Goal: Information Seeking & Learning: Learn about a topic

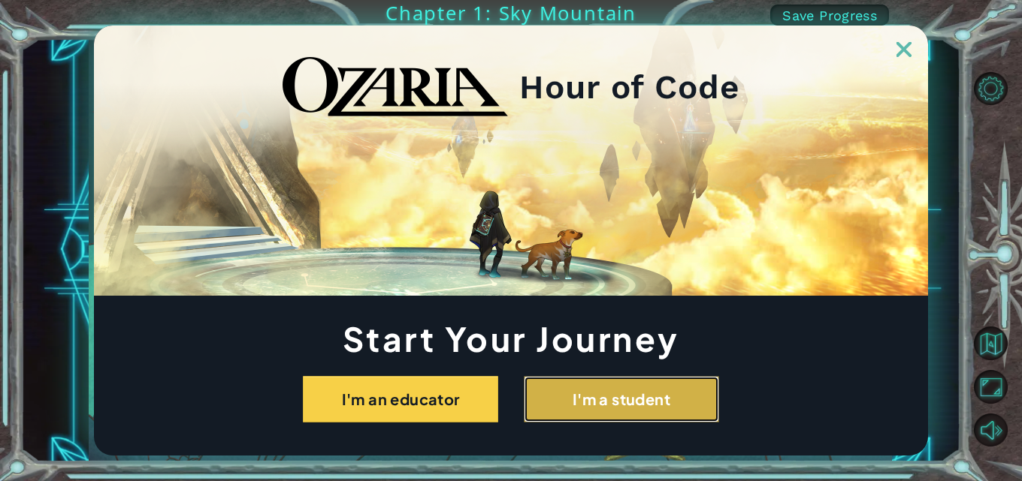
click at [589, 391] on button "I'm a student" at bounding box center [621, 399] width 195 height 47
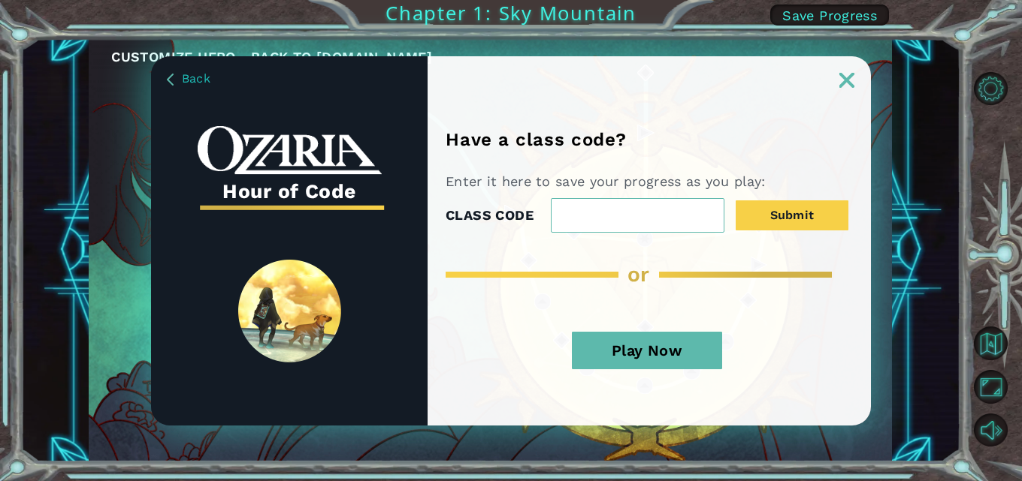
drag, startPoint x: 851, startPoint y: 68, endPoint x: 824, endPoint y: 116, distance: 54.5
click at [850, 68] on link at bounding box center [846, 71] width 48 height 12
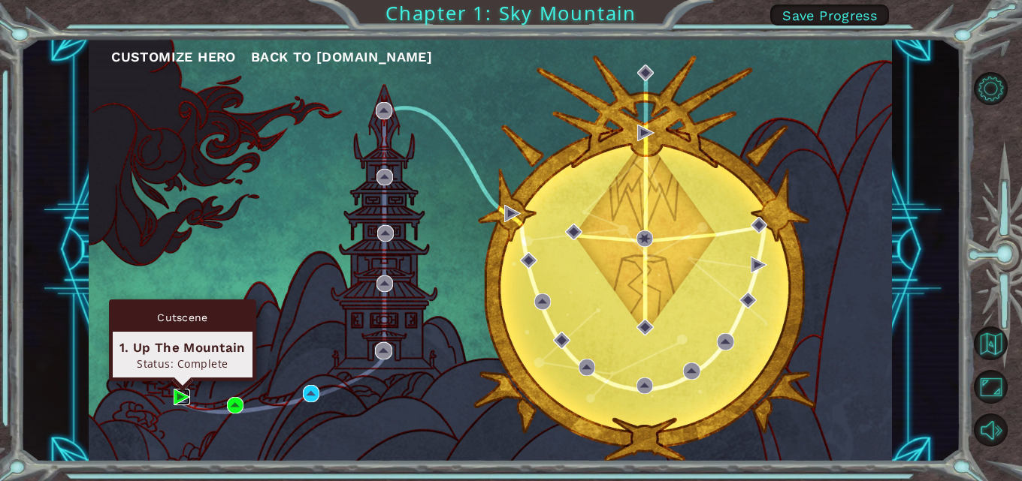
click at [185, 397] on img at bounding box center [182, 397] width 17 height 17
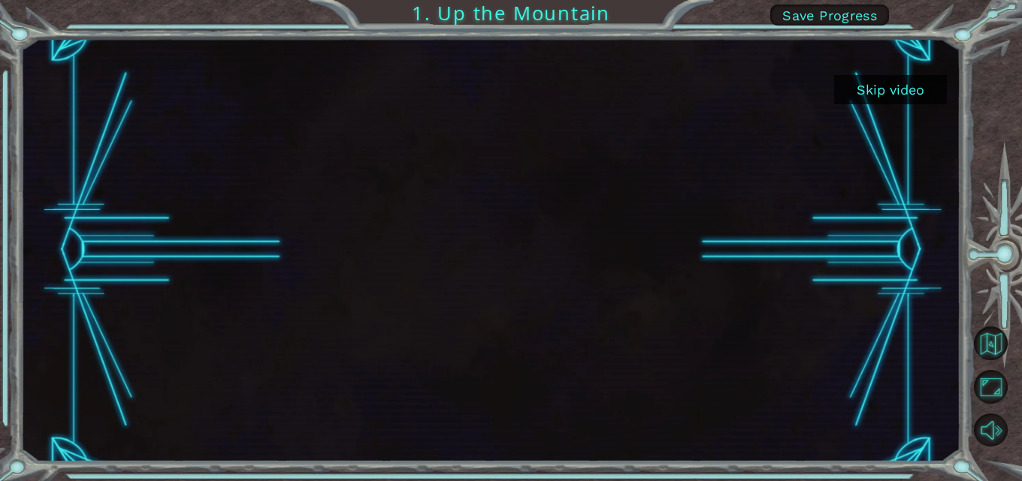
click at [888, 95] on button "Skip video" at bounding box center [890, 89] width 113 height 29
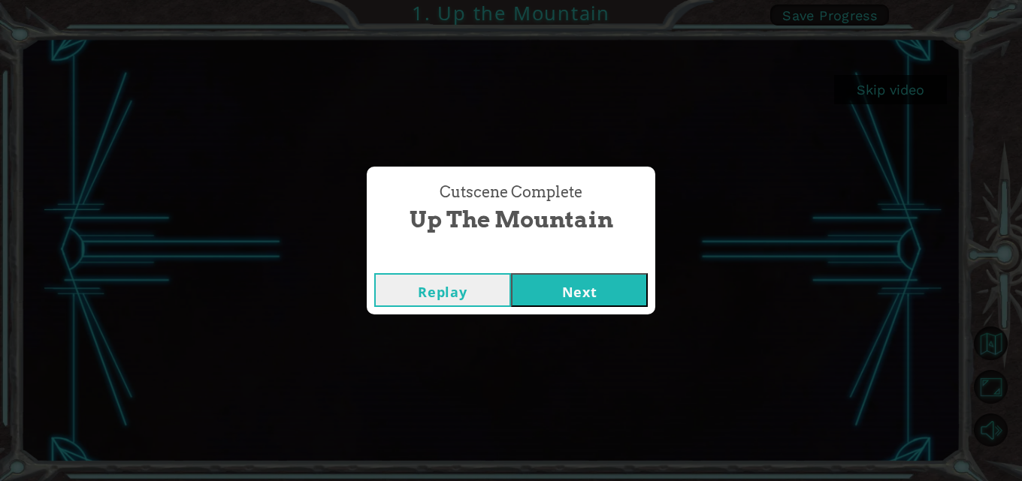
click at [402, 290] on button "Replay" at bounding box center [442, 290] width 137 height 34
click at [581, 299] on button "Next" at bounding box center [579, 290] width 137 height 34
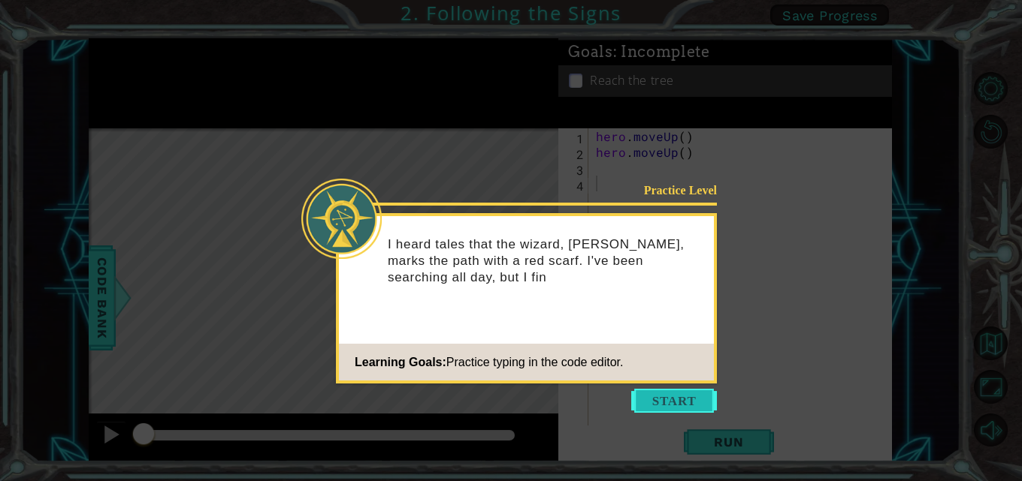
click at [672, 397] on button "Start" at bounding box center [674, 401] width 86 height 24
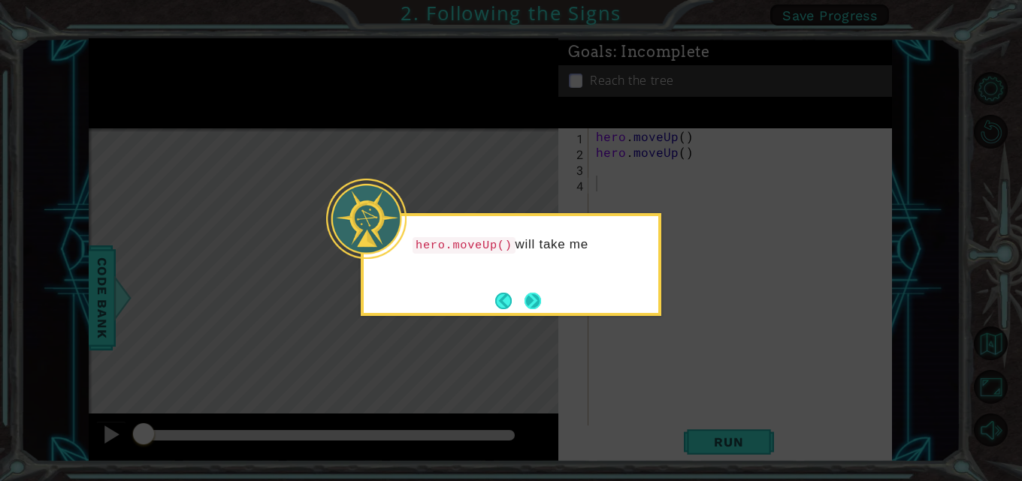
click at [531, 300] on button "Next" at bounding box center [532, 300] width 23 height 23
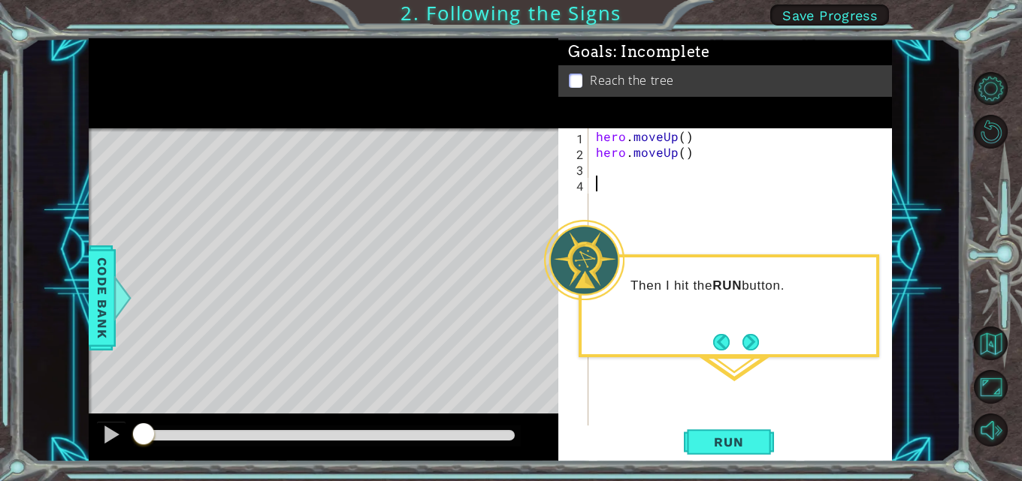
click at [326, 357] on div "Level Map" at bounding box center [436, 349] width 694 height 442
drag, startPoint x: 106, startPoint y: 314, endPoint x: 104, endPoint y: 323, distance: 9.1
click at [104, 313] on span "Code Bank" at bounding box center [102, 298] width 24 height 92
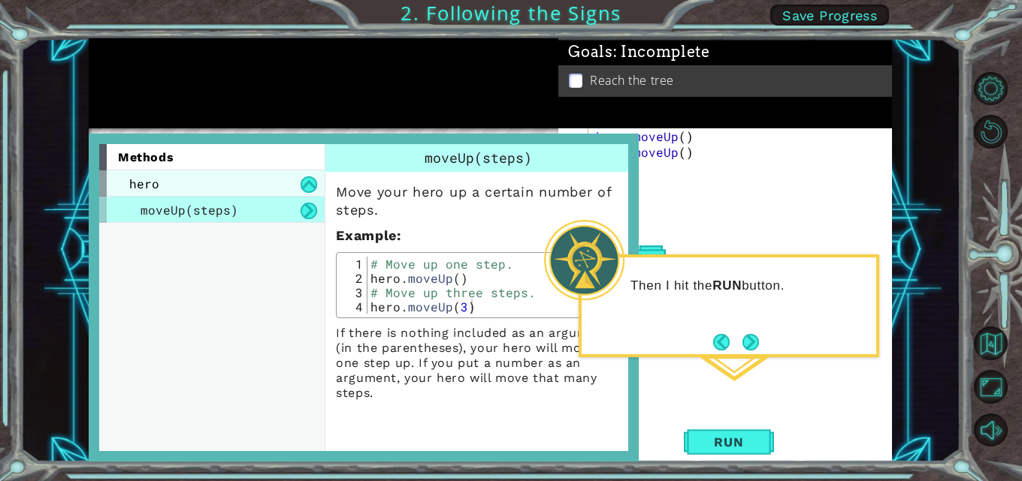
click at [182, 183] on div "hero" at bounding box center [211, 184] width 225 height 26
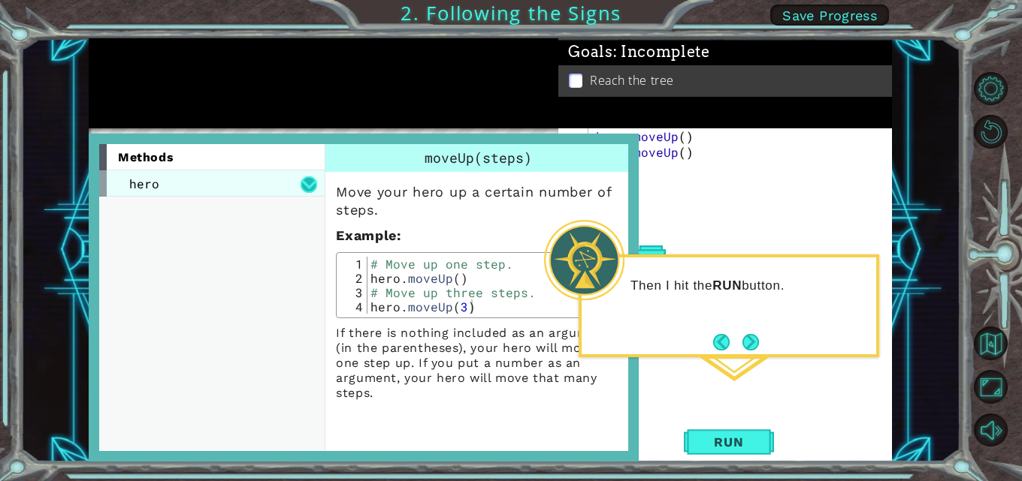
click at [312, 181] on button at bounding box center [308, 185] width 17 height 17
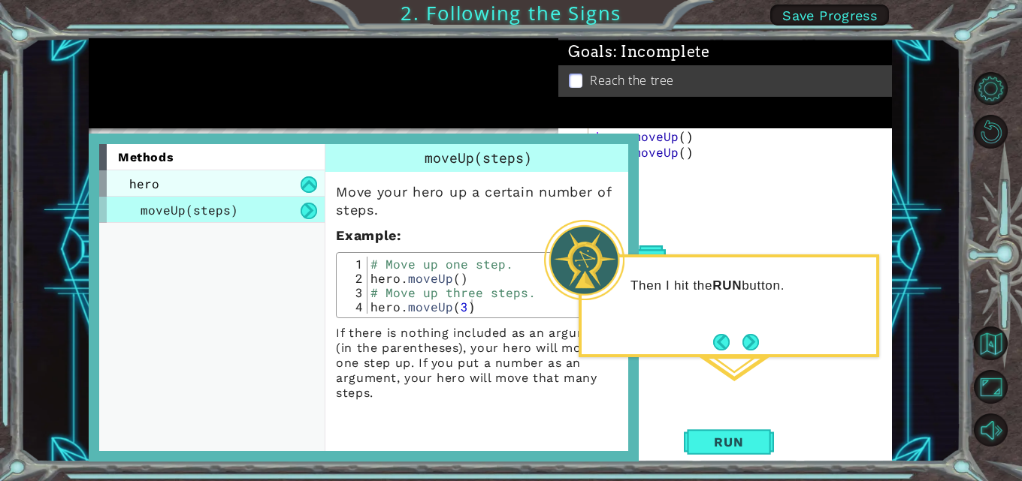
click at [276, 180] on div "hero" at bounding box center [211, 184] width 225 height 26
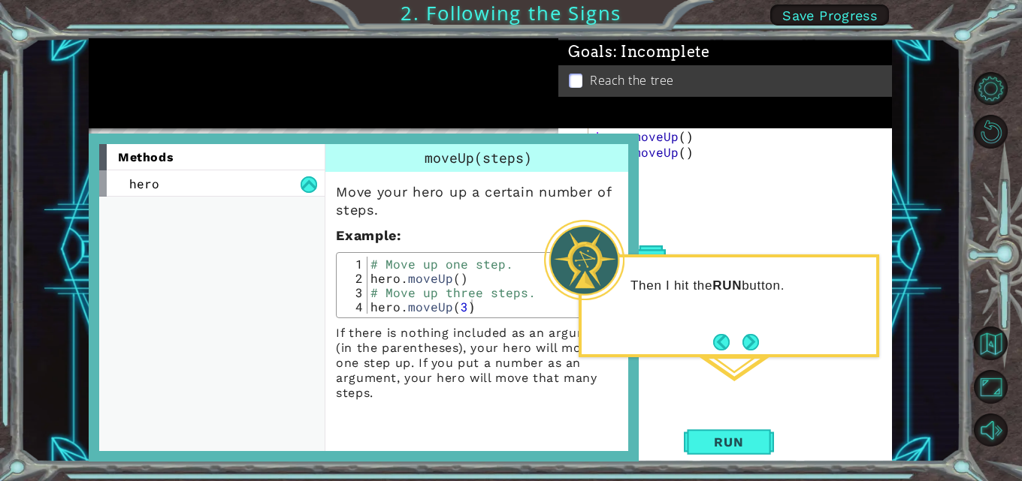
click at [327, 98] on div at bounding box center [323, 83] width 469 height 90
click at [739, 371] on div "hero . moveUp ( ) hero . moveUp ( )" at bounding box center [744, 293] width 303 height 331
click at [646, 246] on div "Code Bank" at bounding box center [651, 298] width 27 height 105
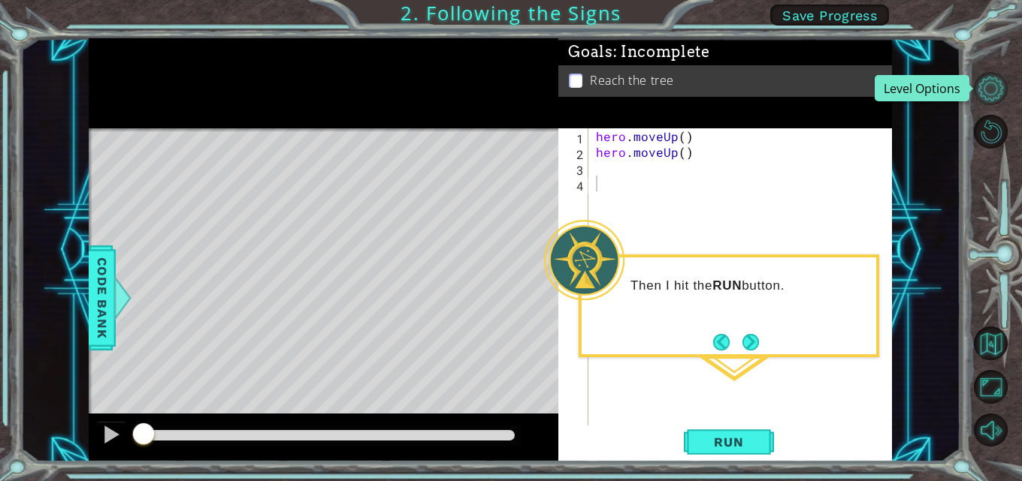
click at [1001, 83] on button "Level Options" at bounding box center [990, 89] width 34 height 34
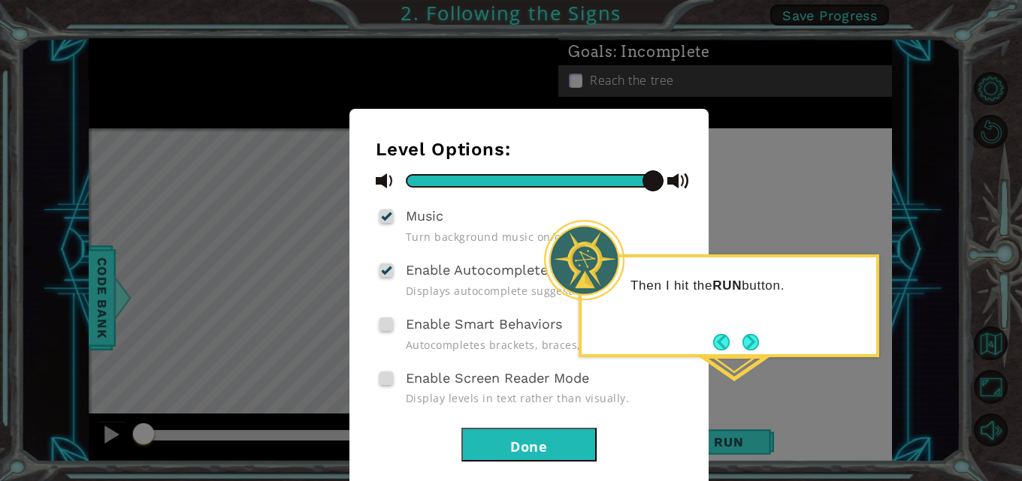
scroll to position [29, 0]
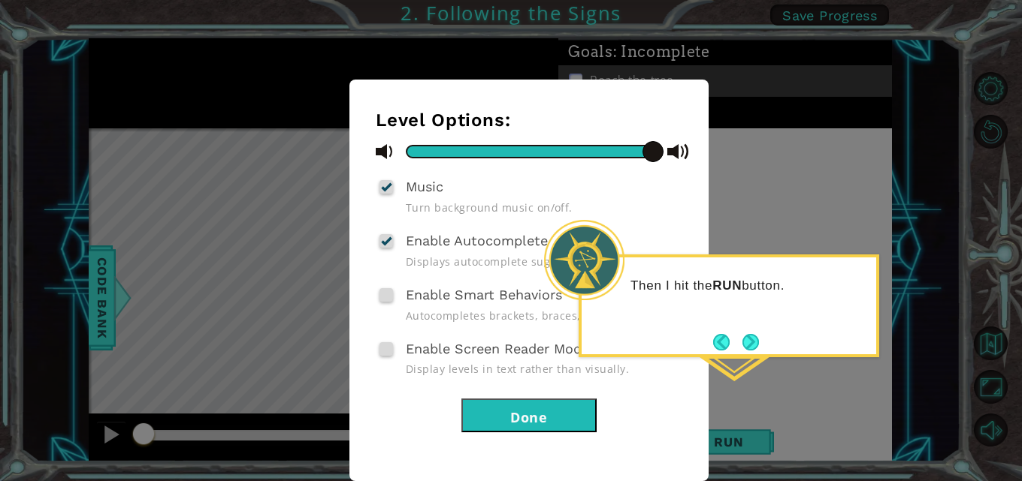
click at [570, 406] on button "Done" at bounding box center [528, 416] width 135 height 34
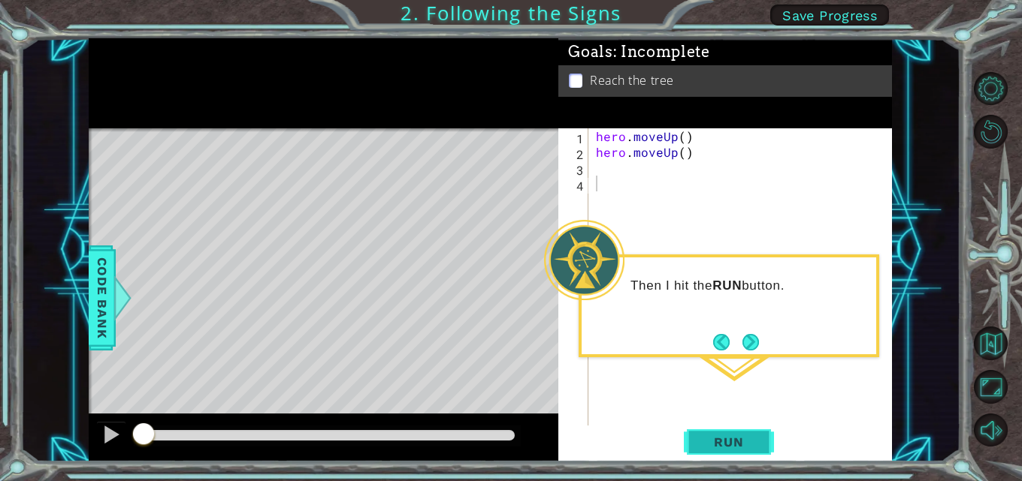
click at [735, 452] on button "Run" at bounding box center [729, 442] width 90 height 33
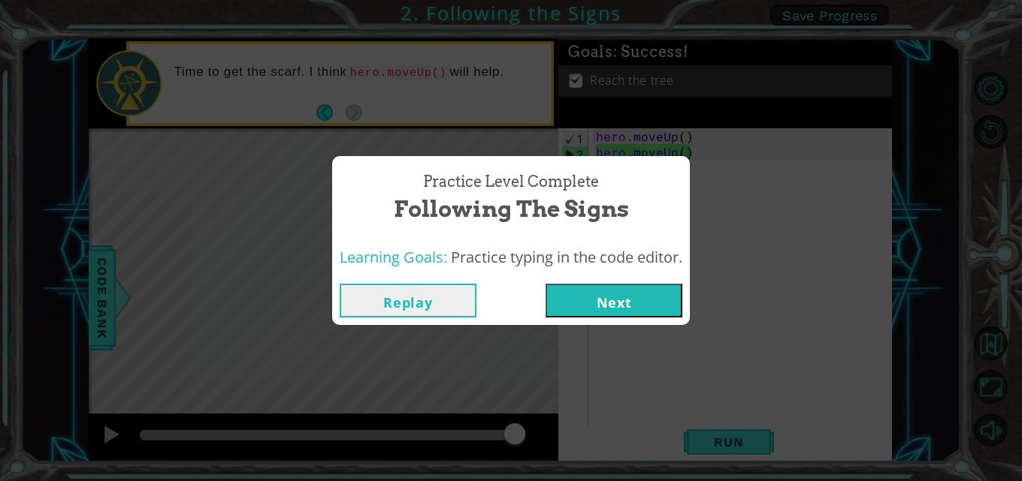
click at [603, 301] on button "Next" at bounding box center [613, 301] width 137 height 34
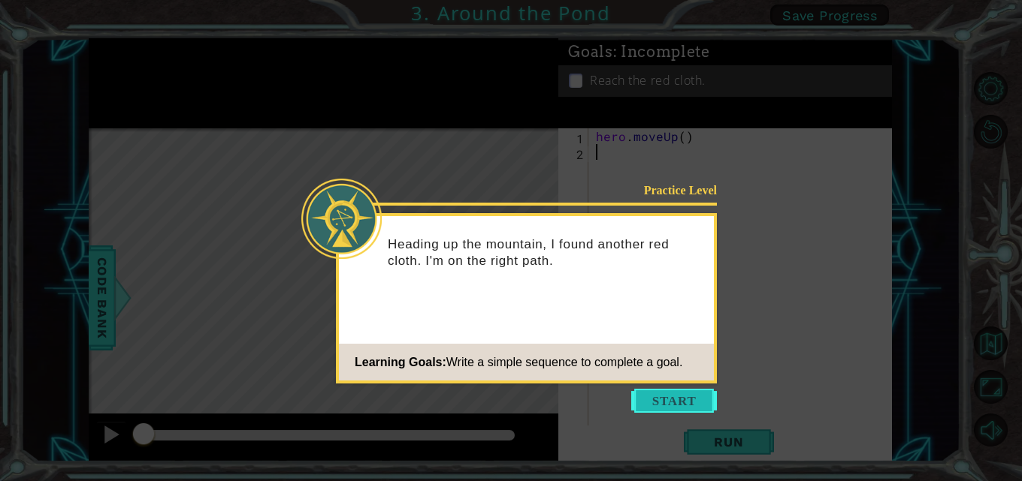
click at [681, 397] on button "Start" at bounding box center [674, 401] width 86 height 24
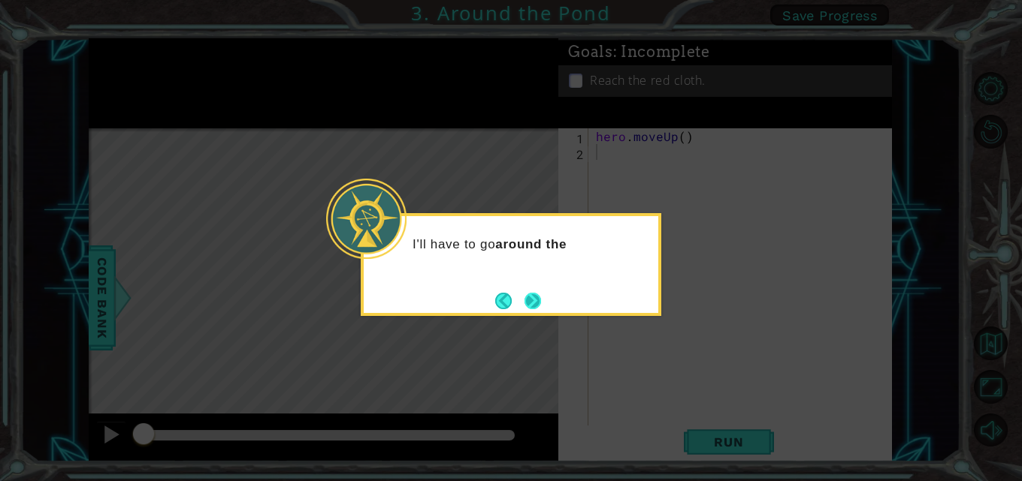
click at [533, 306] on button "Next" at bounding box center [532, 300] width 17 height 17
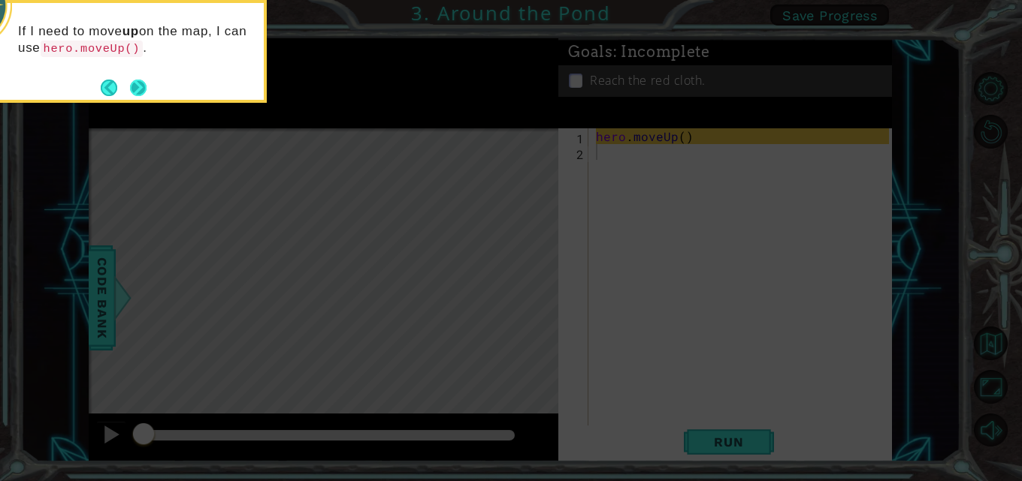
click at [143, 86] on button "Next" at bounding box center [138, 88] width 17 height 17
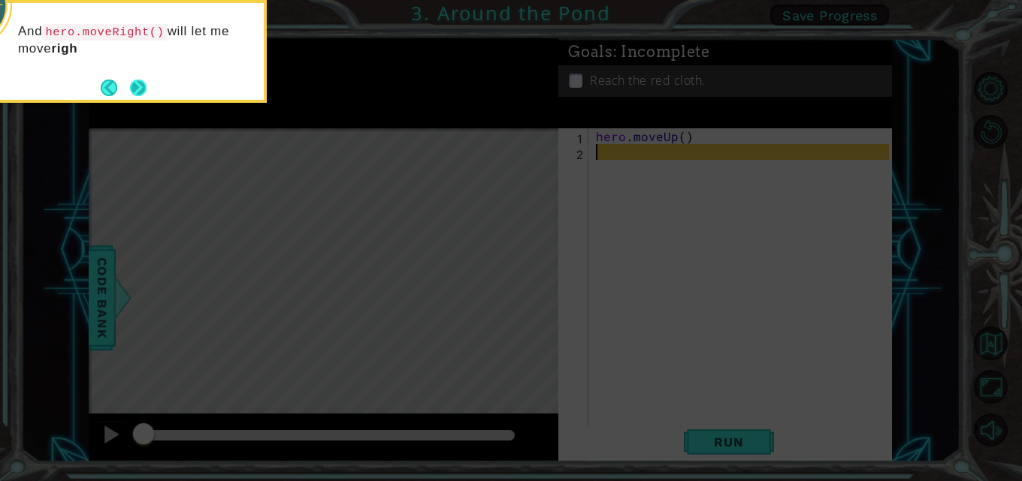
click at [130, 84] on button "Next" at bounding box center [138, 87] width 17 height 17
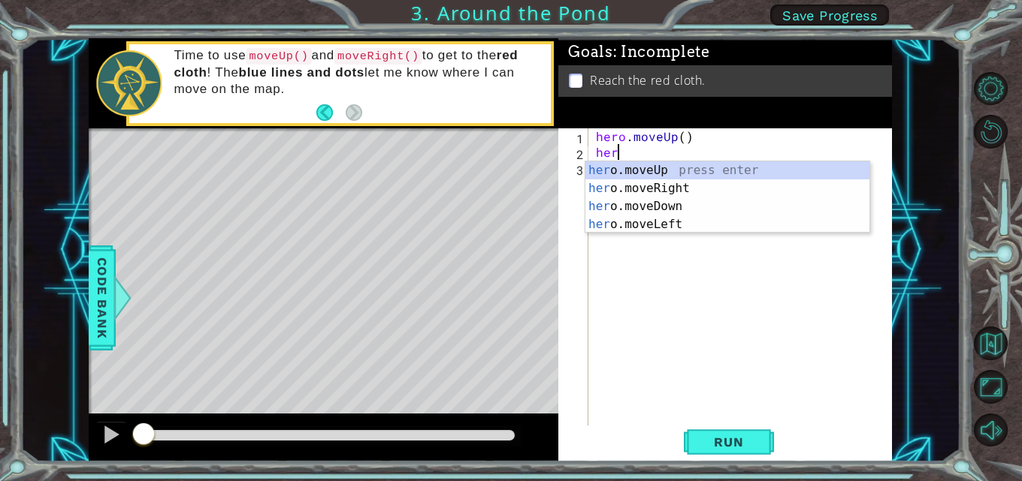
scroll to position [0, 1]
type textarea "hero."
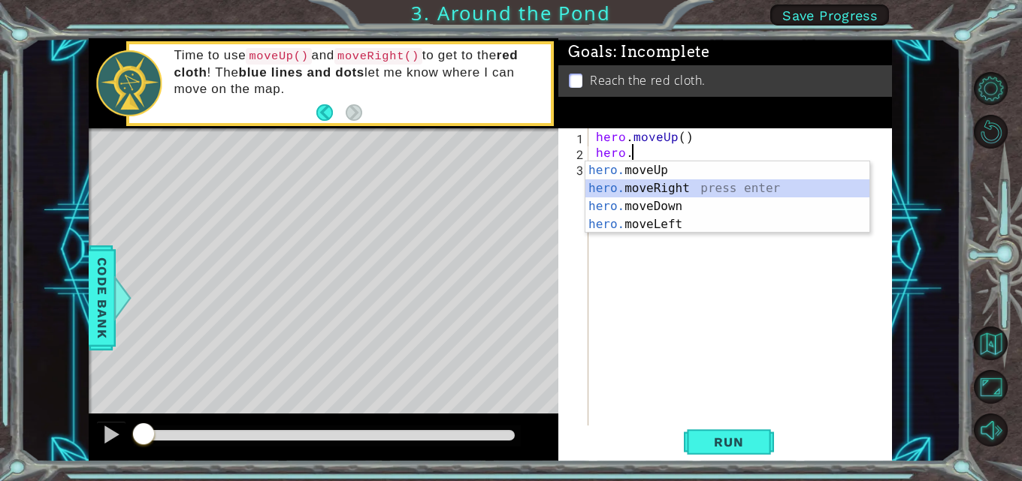
click at [641, 186] on div "hero. moveUp press enter hero. moveRight press enter hero. moveDown press enter…" at bounding box center [727, 215] width 284 height 108
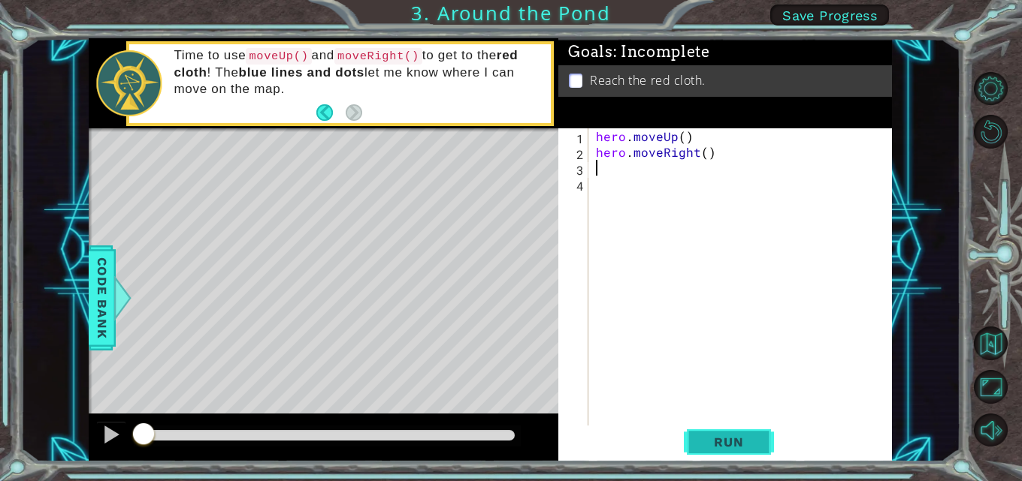
click at [750, 443] on span "Run" at bounding box center [728, 442] width 59 height 15
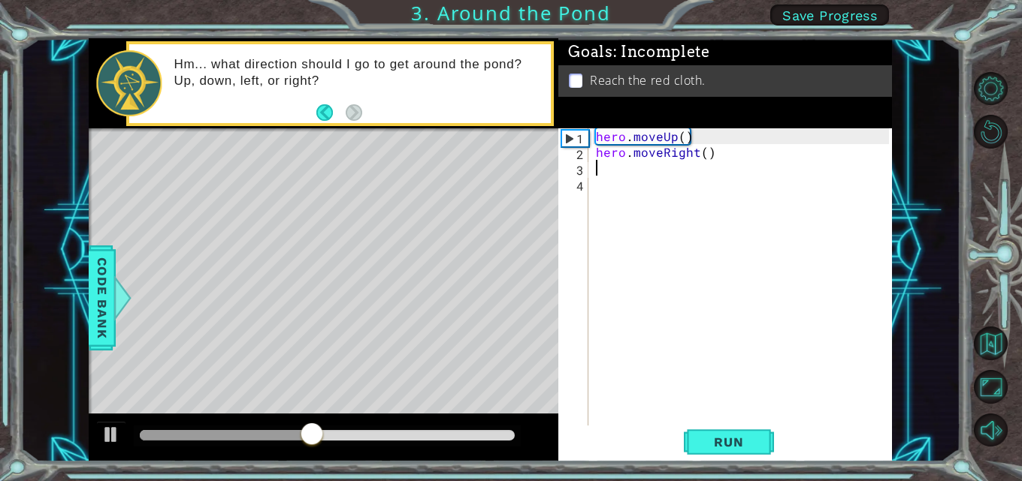
click at [596, 168] on div "hero . moveUp ( ) hero . moveRight ( )" at bounding box center [744, 293] width 303 height 331
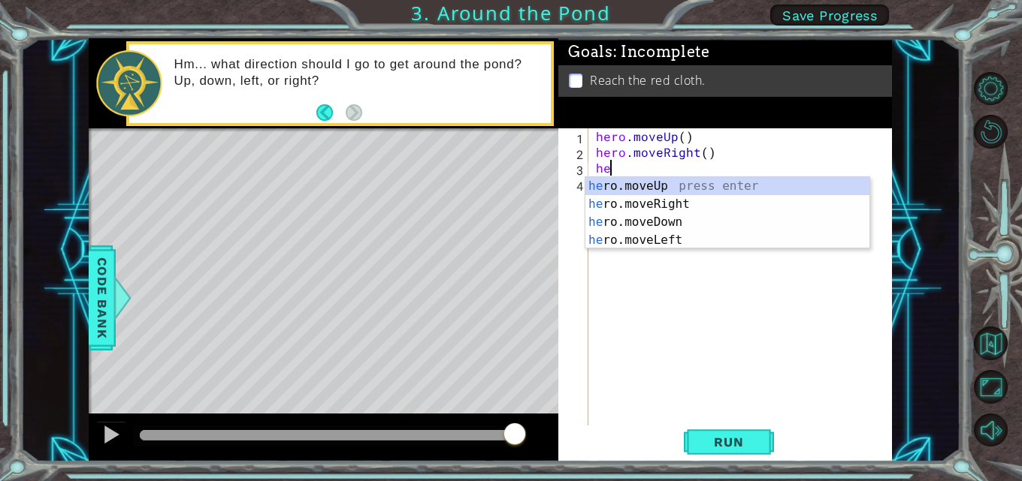
type textarea "her"
click at [645, 182] on div "her o.moveUp press enter her o.moveRight press enter her o.moveDown press enter…" at bounding box center [727, 231] width 284 height 108
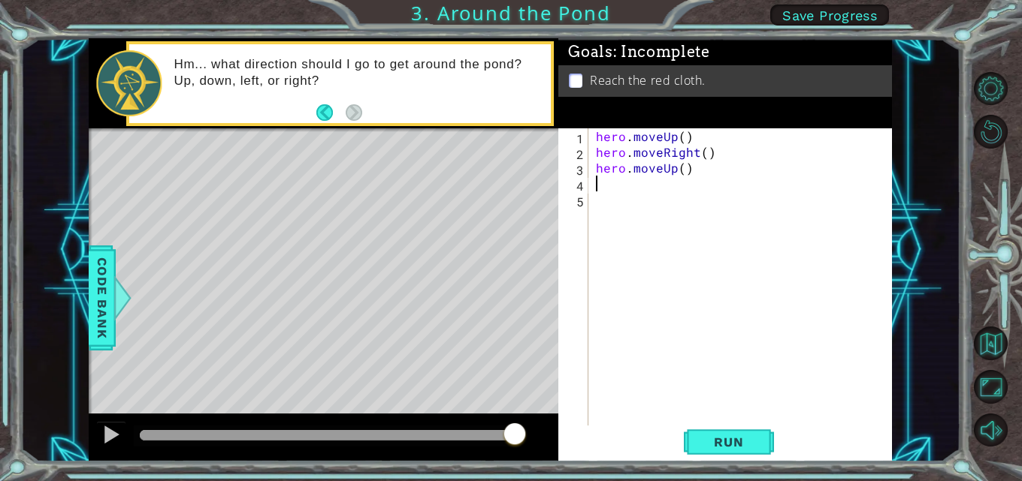
type textarea "h"
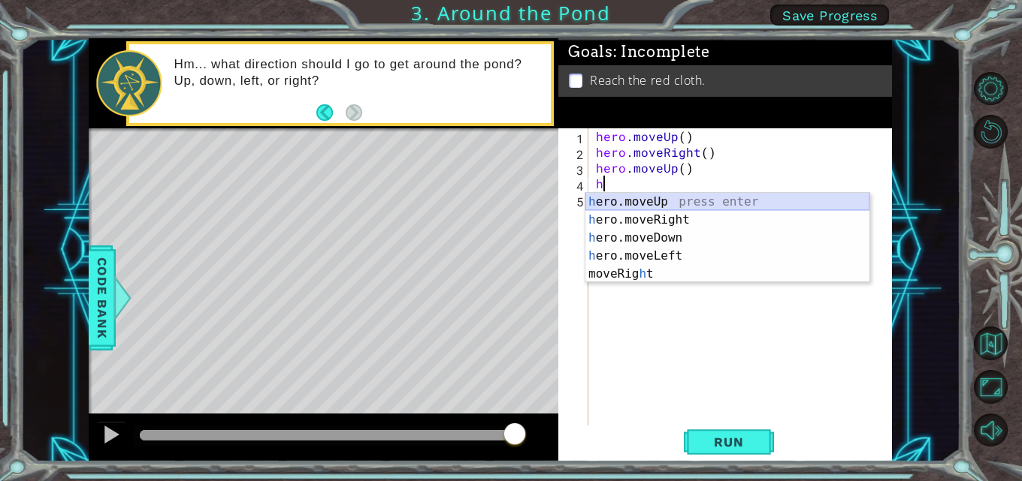
click at [626, 199] on div "h ero.moveUp press enter h ero.moveRight press enter h ero.moveDown press enter…" at bounding box center [727, 256] width 284 height 126
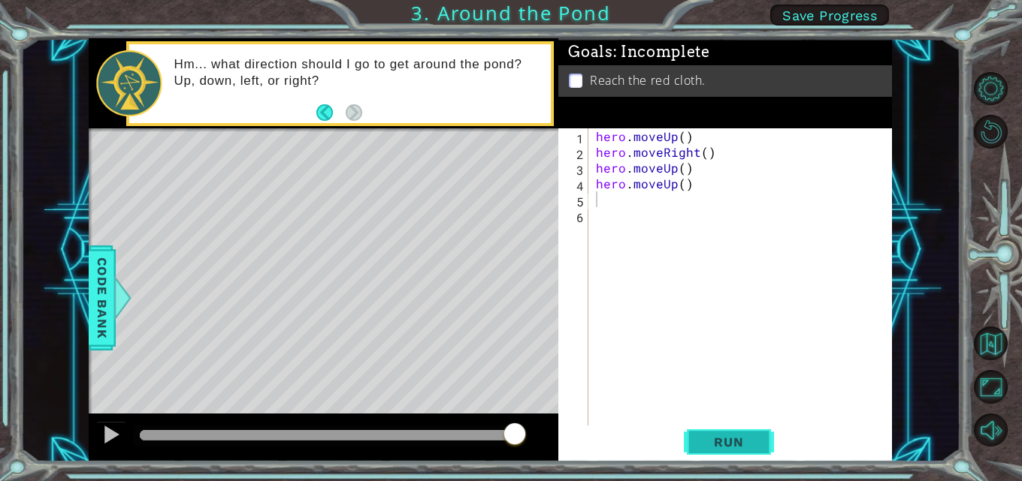
click at [708, 445] on span "Run" at bounding box center [728, 442] width 59 height 15
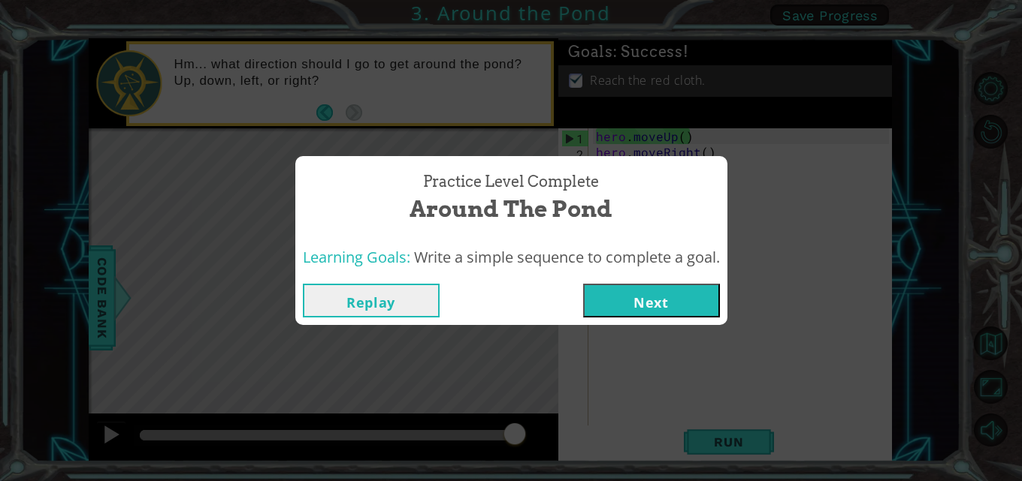
click at [623, 289] on button "Next" at bounding box center [651, 301] width 137 height 34
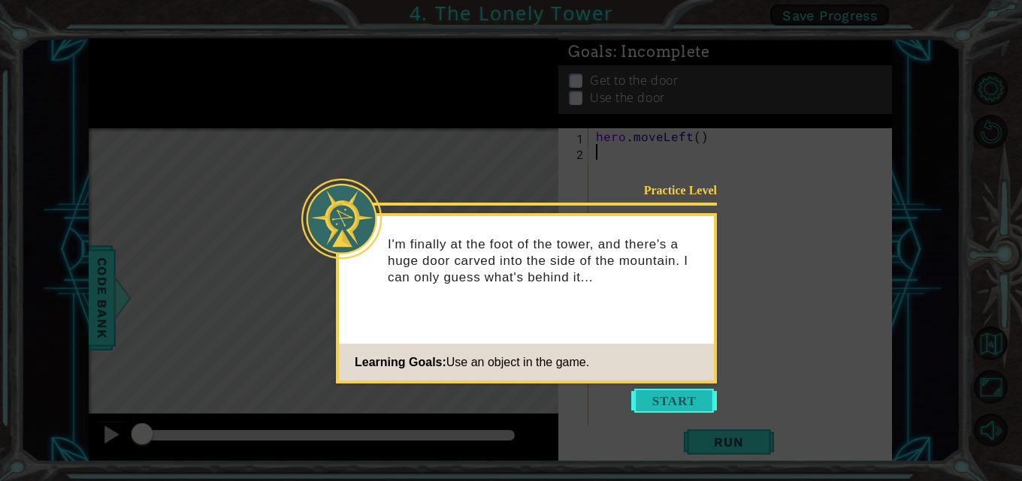
click at [662, 409] on button "Start" at bounding box center [674, 401] width 86 height 24
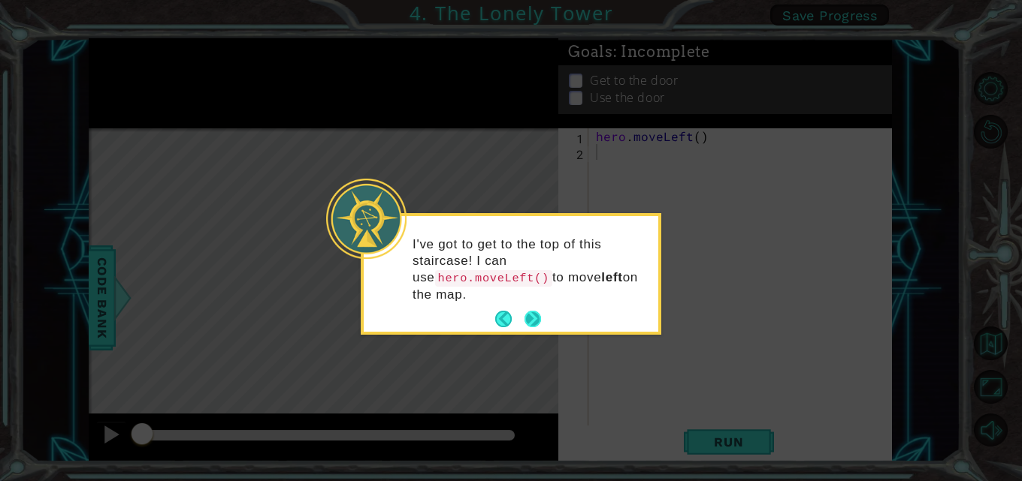
click at [529, 310] on button "Next" at bounding box center [533, 319] width 18 height 18
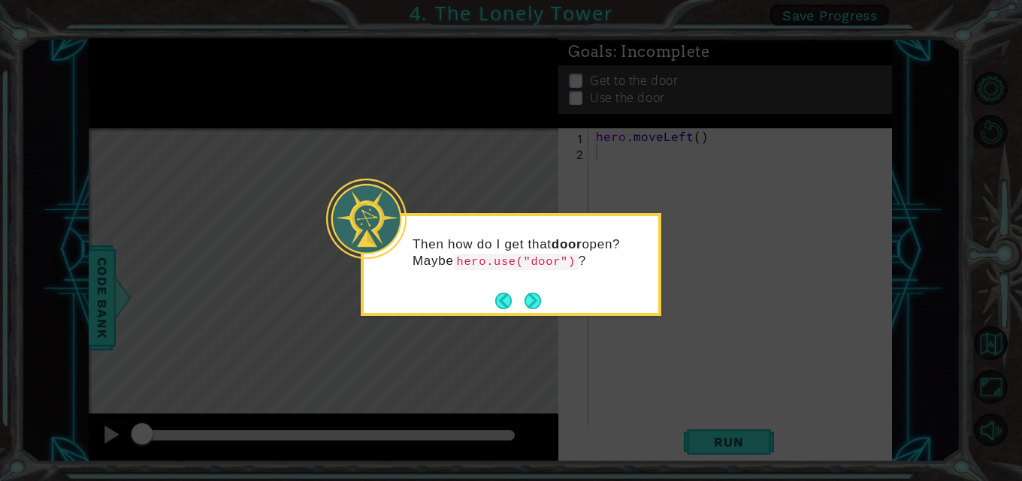
click at [529, 305] on button "Next" at bounding box center [533, 301] width 18 height 18
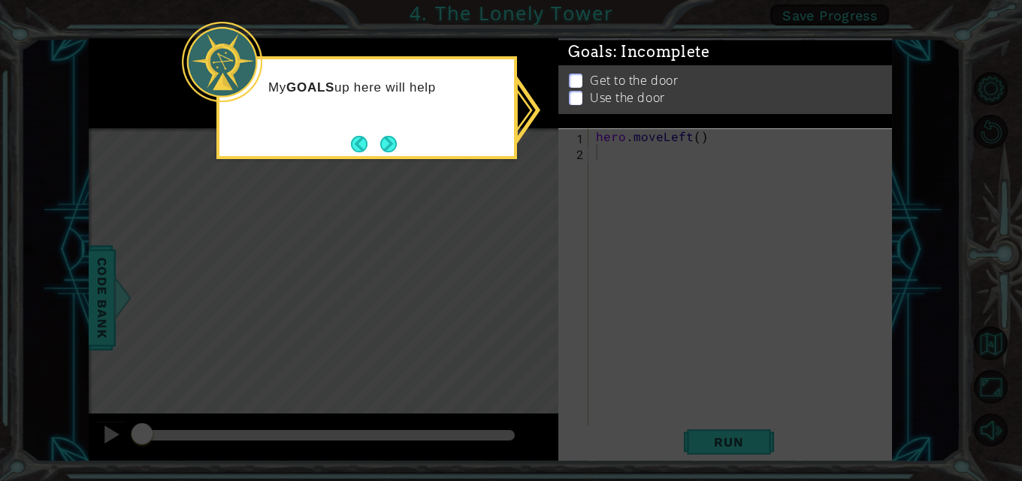
click at [617, 303] on icon at bounding box center [511, 240] width 1022 height 481
click at [517, 295] on icon at bounding box center [511, 240] width 1022 height 481
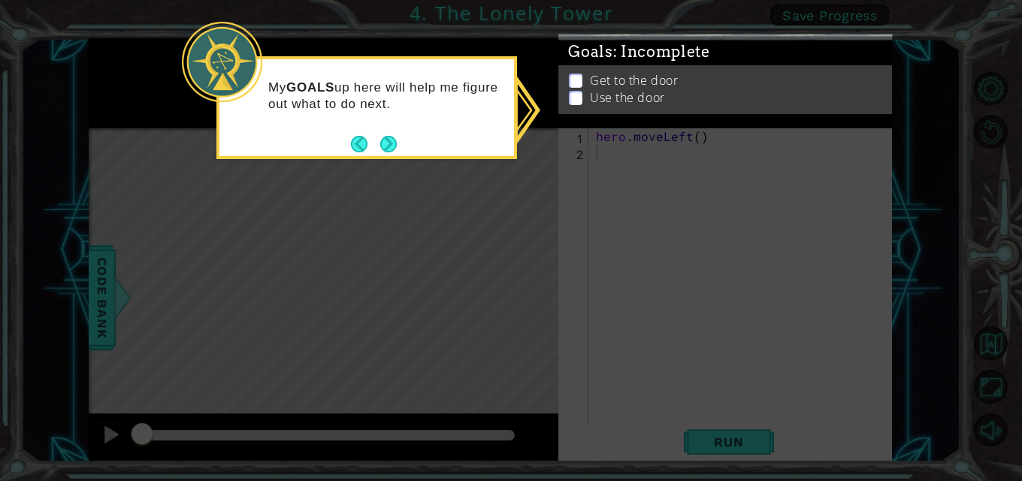
click at [384, 136] on button "Next" at bounding box center [388, 143] width 17 height 17
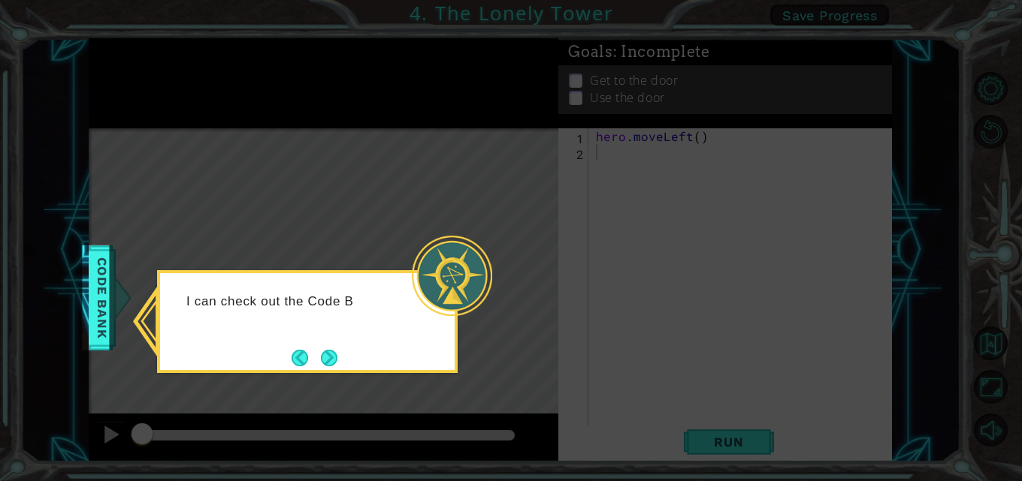
click at [259, 361] on div "I can check out the Code B" at bounding box center [307, 321] width 300 height 103
click at [337, 356] on button "Next" at bounding box center [328, 358] width 21 height 21
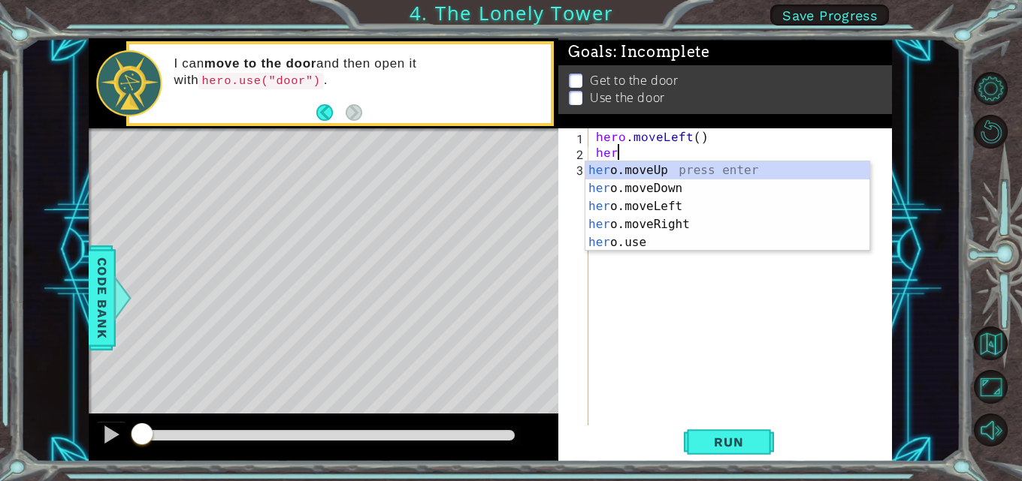
scroll to position [0, 1]
click at [572, 88] on p at bounding box center [576, 95] width 14 height 14
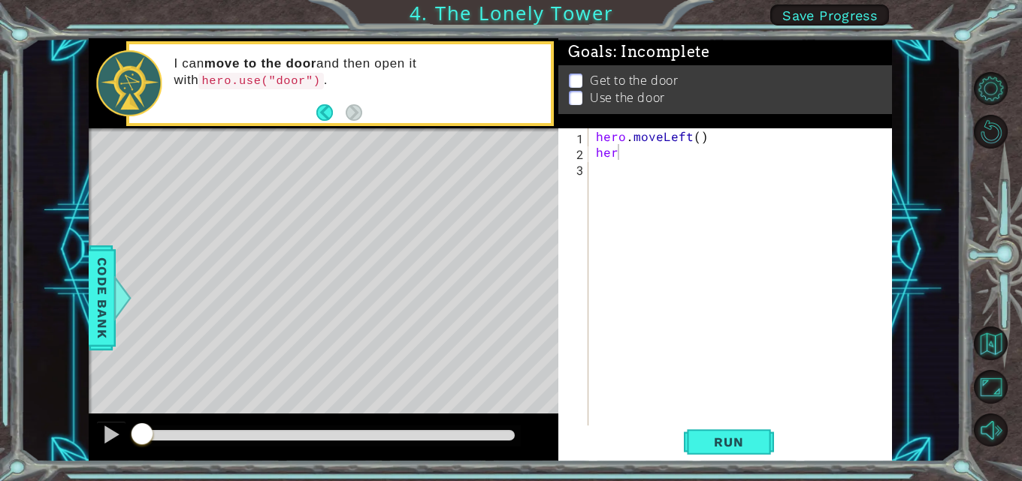
click at [572, 86] on p at bounding box center [576, 93] width 14 height 14
click at [623, 155] on div "hero . moveLeft ( ) her" at bounding box center [744, 293] width 303 height 331
type textarea "hero"
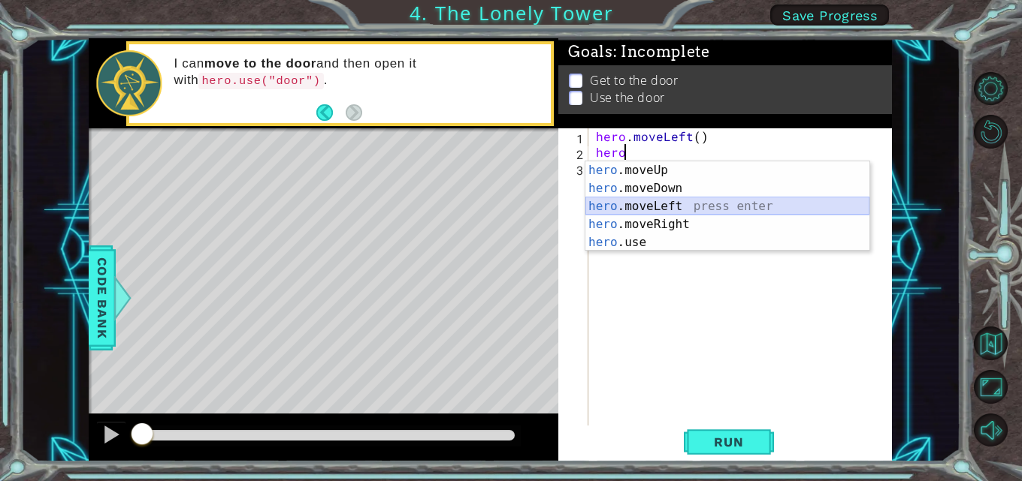
click at [657, 210] on div "hero .moveUp press enter hero .moveDown press enter hero .moveLeft press enter …" at bounding box center [727, 224] width 284 height 126
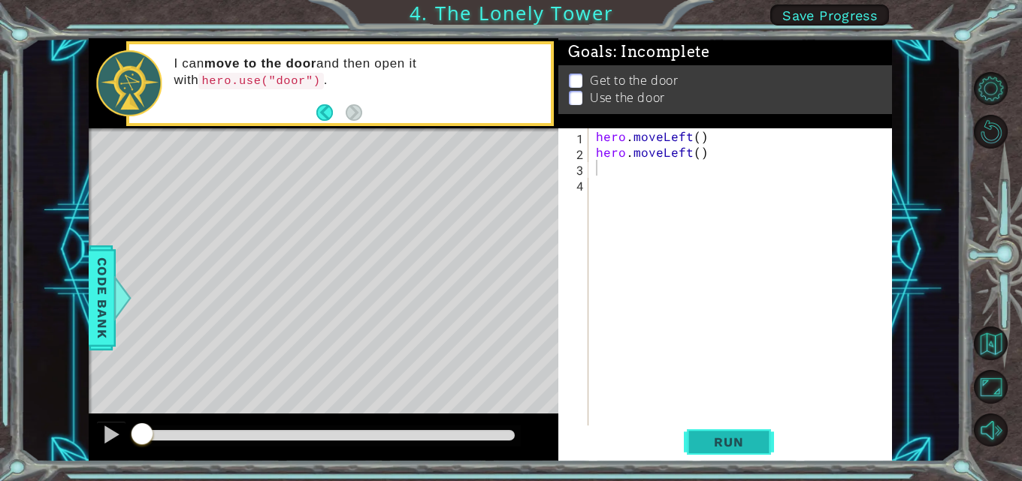
click at [710, 436] on span "Run" at bounding box center [728, 442] width 59 height 15
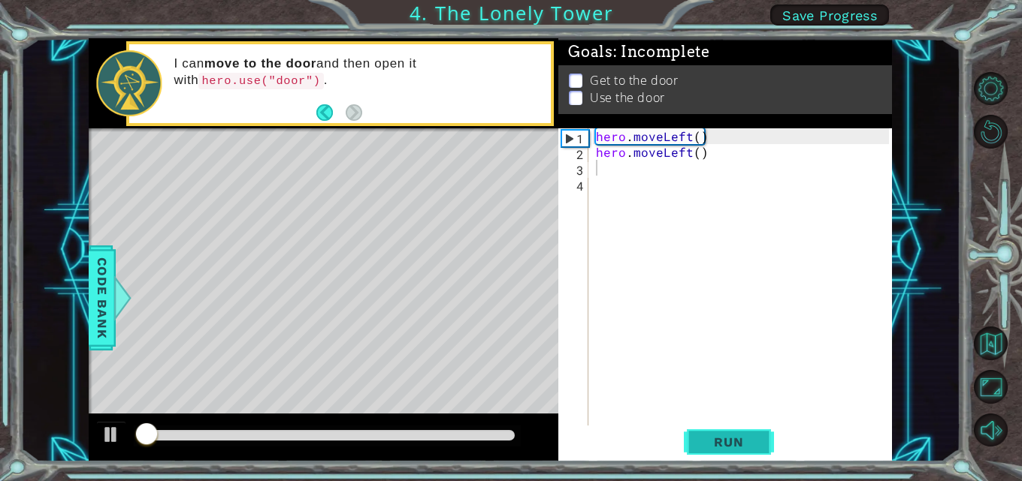
click at [708, 441] on span "Run" at bounding box center [728, 442] width 59 height 15
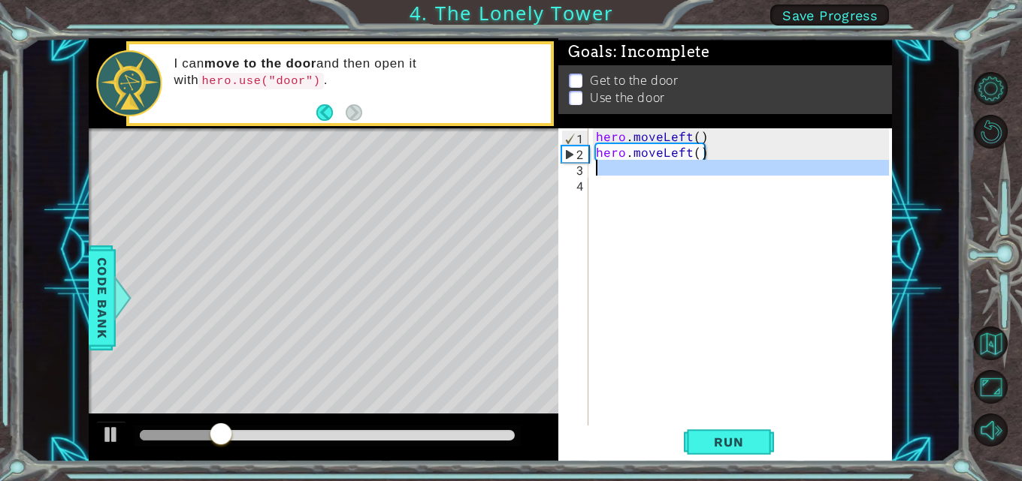
click at [578, 170] on div "3" at bounding box center [574, 170] width 27 height 16
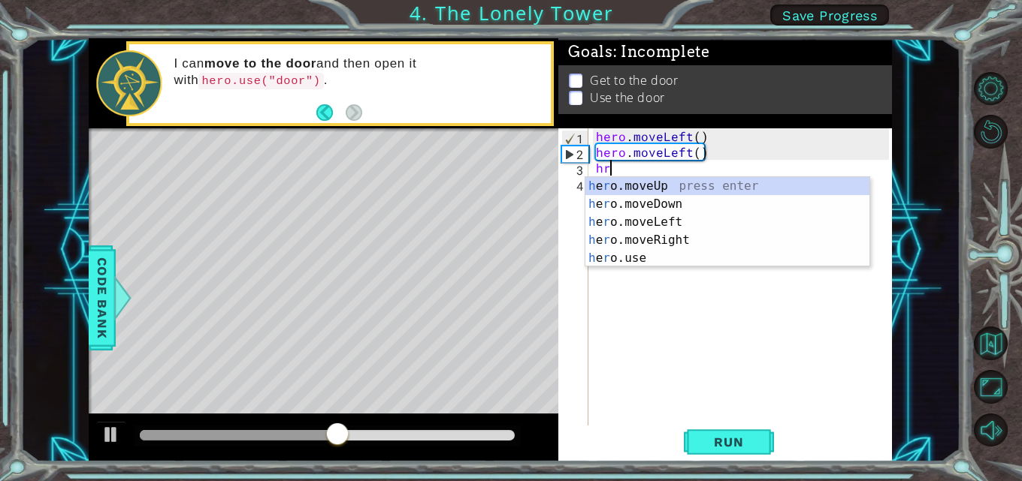
type textarea "hro"
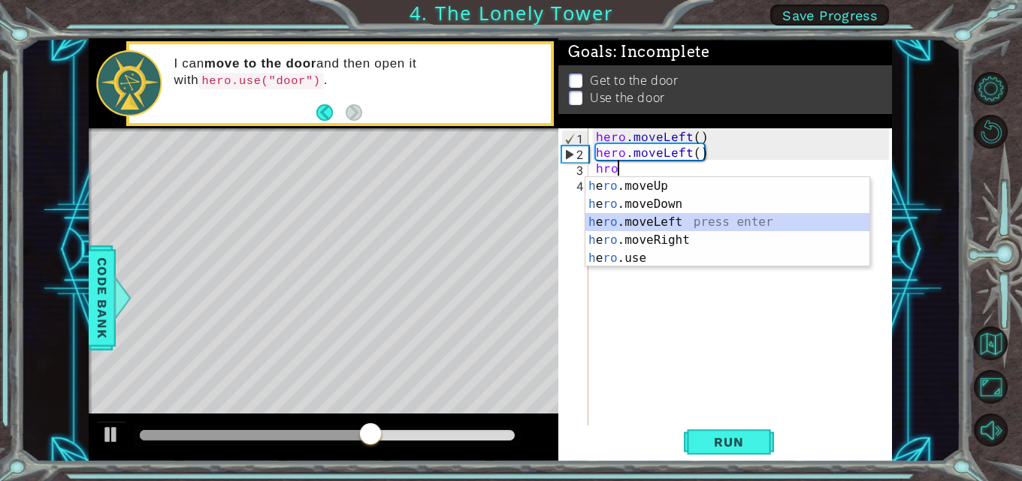
click at [686, 219] on div "h e ro .moveUp press enter h e ro .moveDown press enter h e ro .moveLeft press …" at bounding box center [727, 240] width 284 height 126
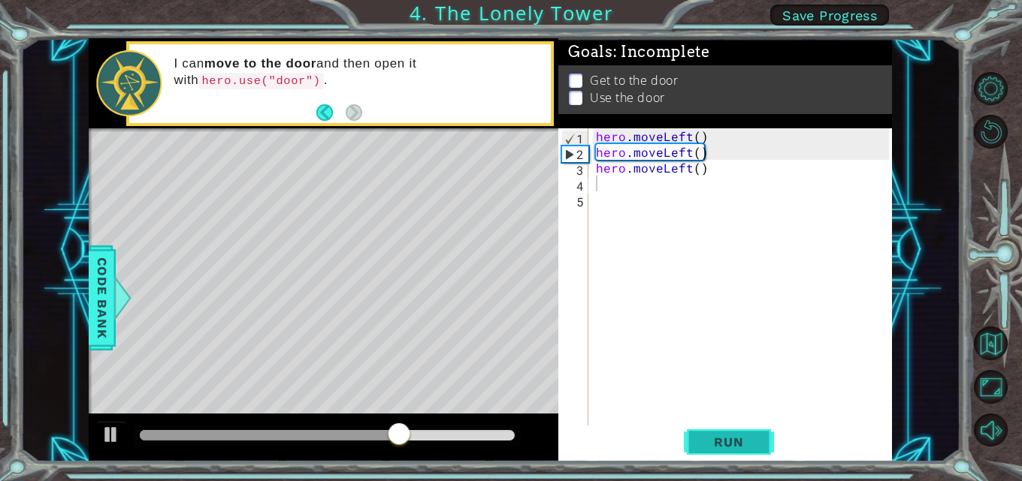
click at [733, 439] on span "Run" at bounding box center [728, 442] width 59 height 15
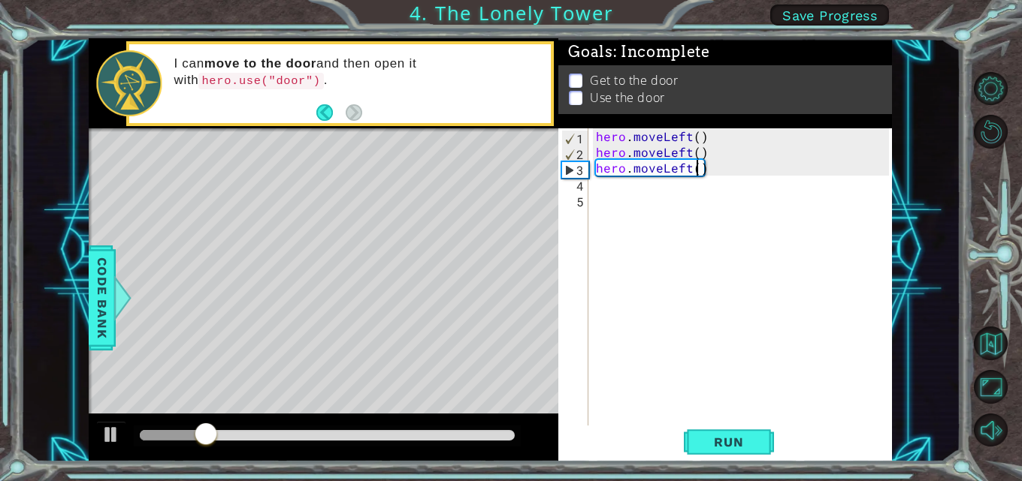
click at [694, 172] on div "hero . moveLeft ( ) hero . moveLeft ( ) hero . moveLeft ( )" at bounding box center [744, 293] width 303 height 331
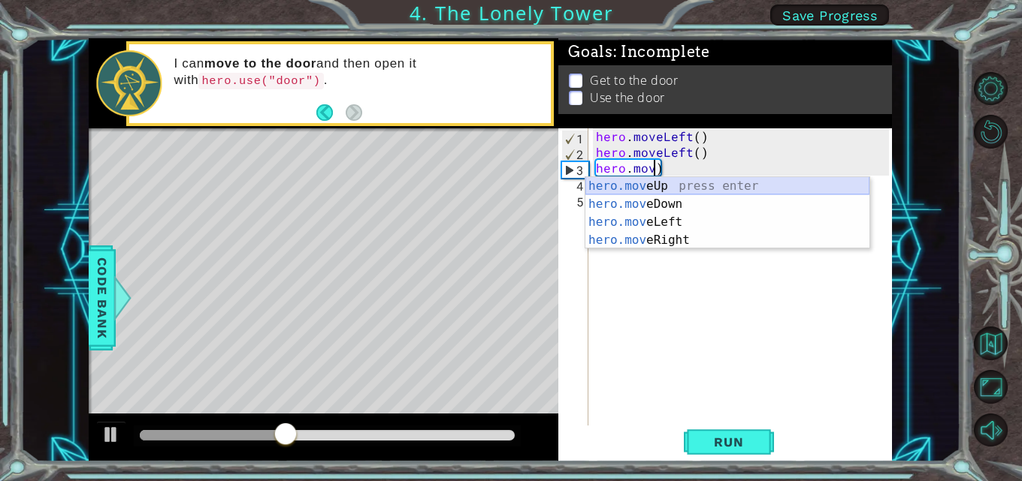
click at [645, 187] on div "hero.mov eUp press enter hero.mov eDown press enter hero.mov eLeft press enter …" at bounding box center [727, 231] width 284 height 108
type textarea "hero.moveUp()"
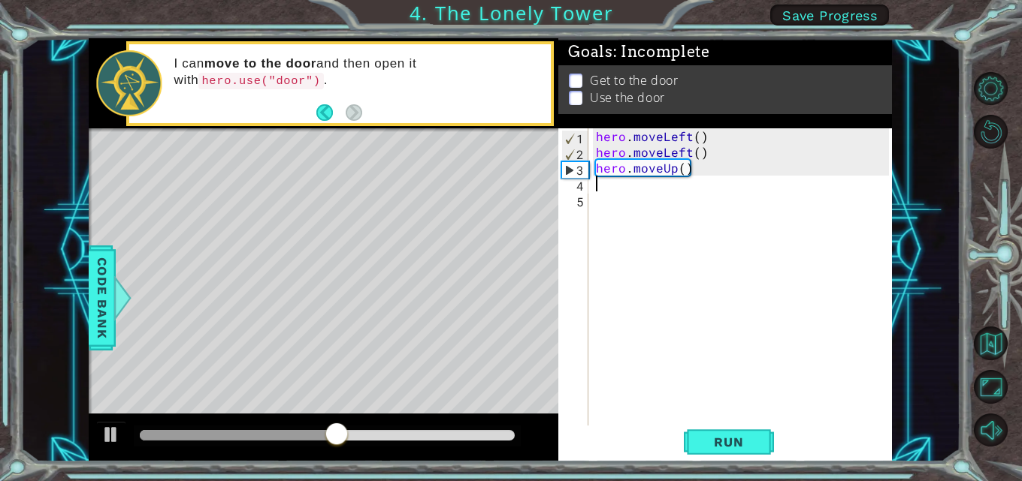
click at [602, 189] on div "hero . moveLeft ( ) hero . moveLeft ( ) hero . moveUp ( )" at bounding box center [744, 293] width 303 height 331
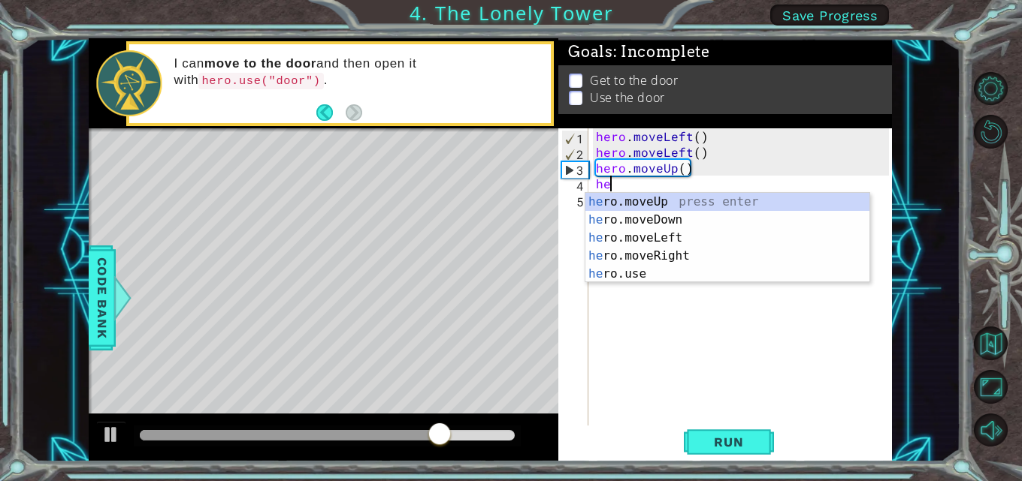
scroll to position [0, 1]
type textarea "hero"
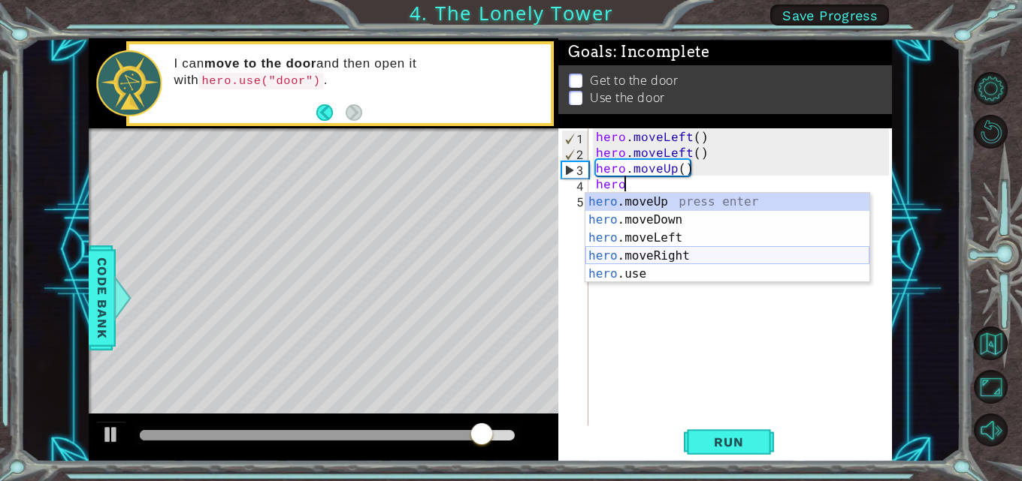
click at [638, 249] on div "hero .moveUp press enter hero .moveDown press enter hero .moveLeft press enter …" at bounding box center [727, 256] width 284 height 126
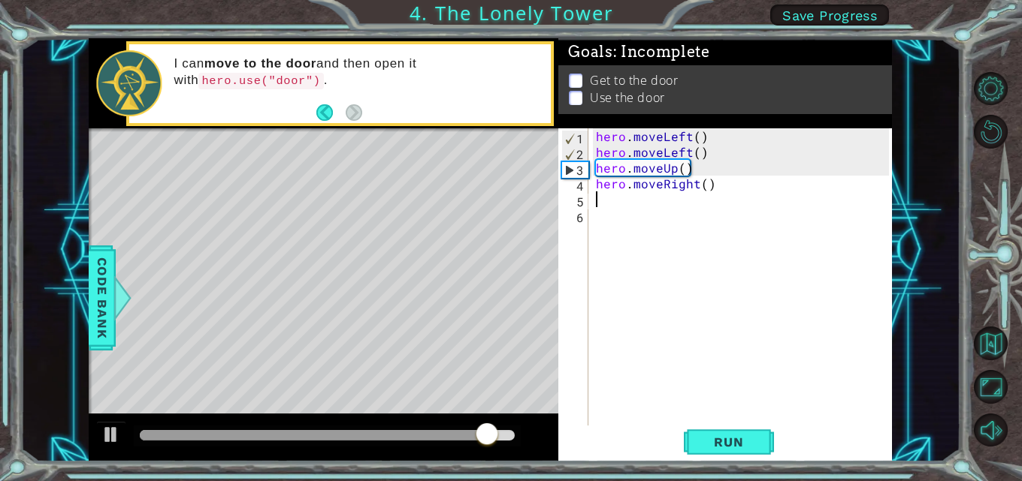
scroll to position [0, 0]
click at [707, 439] on span "Run" at bounding box center [728, 442] width 59 height 15
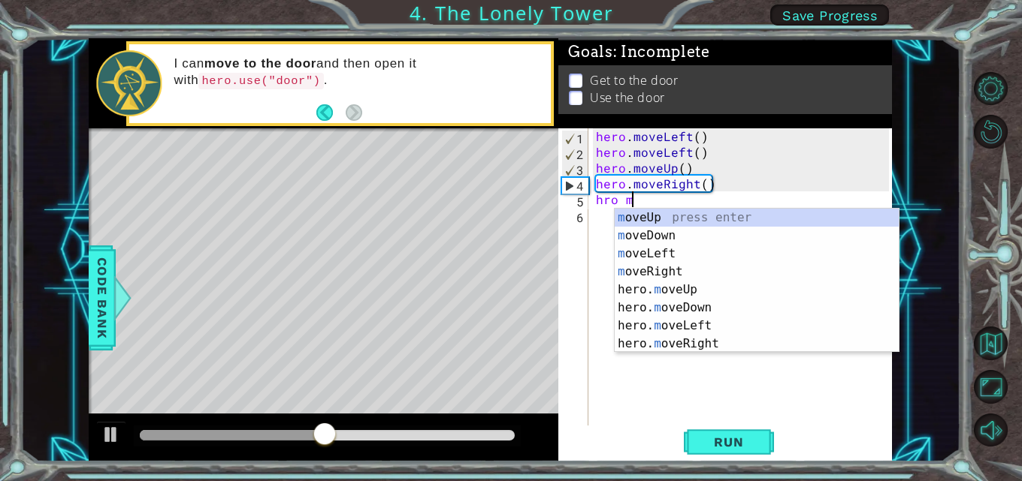
type textarea "hro mo"
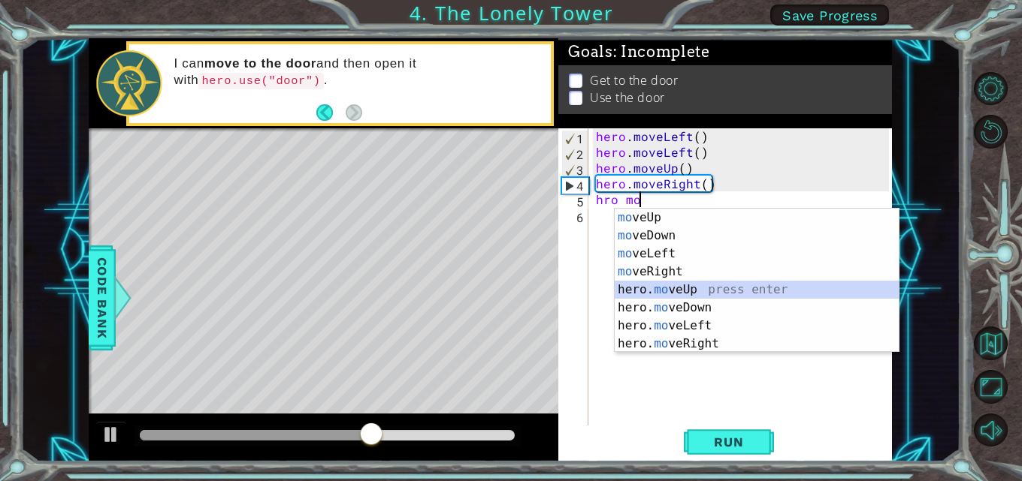
click at [675, 294] on div "mo veUp press enter mo veDown press enter mo veLeft press enter mo veRight pres…" at bounding box center [756, 299] width 284 height 180
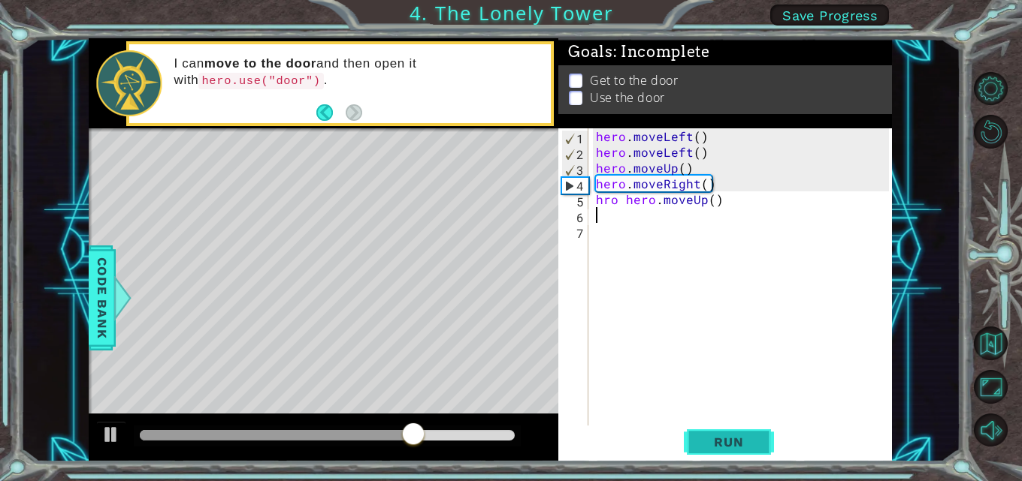
drag, startPoint x: 725, startPoint y: 448, endPoint x: 726, endPoint y: 433, distance: 15.0
click at [726, 445] on span "Run" at bounding box center [728, 442] width 59 height 15
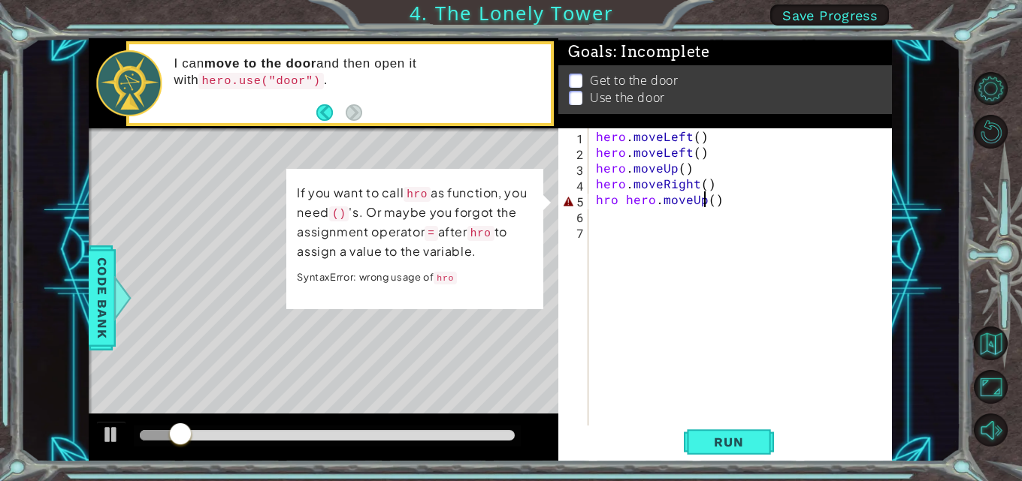
click at [701, 202] on div "hero . moveLeft ( ) hero . moveLeft ( ) hero . moveUp ( ) hero . moveRight ( ) …" at bounding box center [744, 293] width 303 height 331
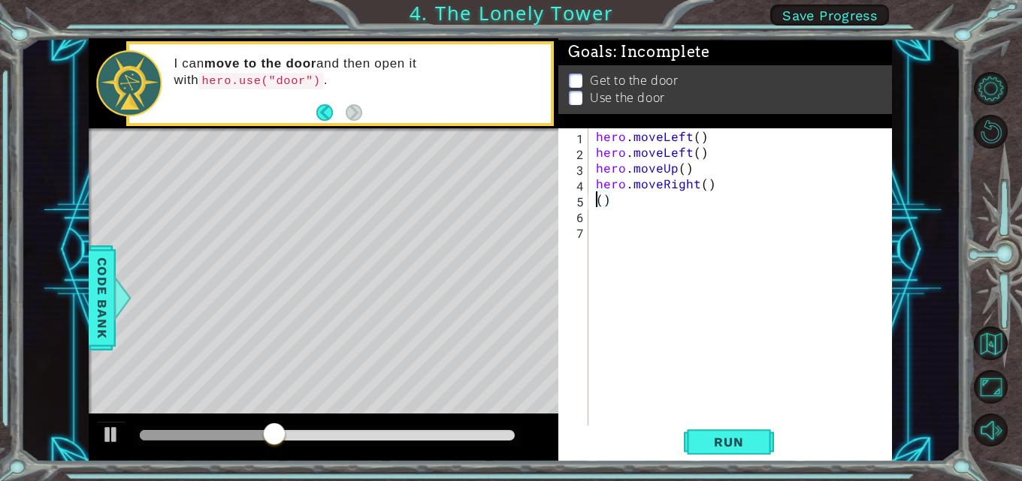
click at [720, 190] on div "hero . moveLeft ( ) hero . moveLeft ( ) hero . moveUp ( ) hero . moveRight ( ) …" at bounding box center [744, 293] width 303 height 331
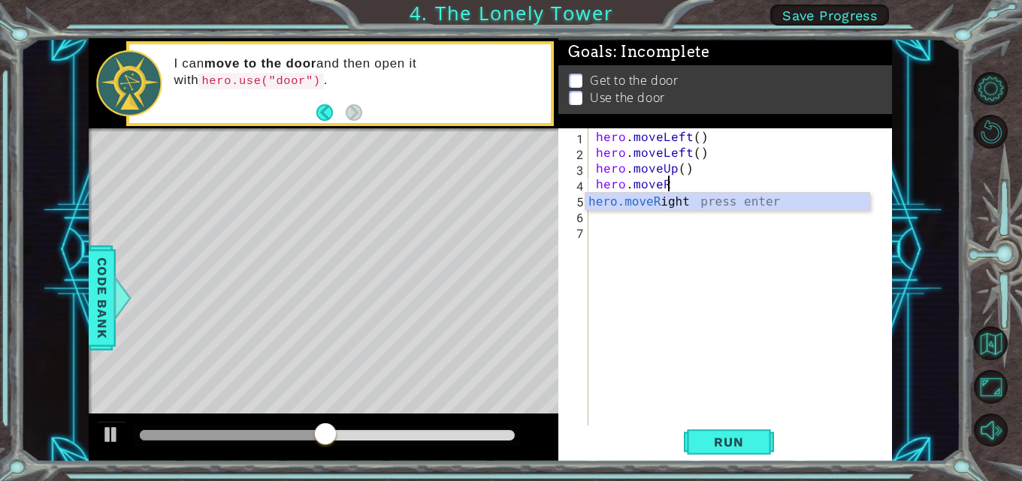
type textarea "hero.move"
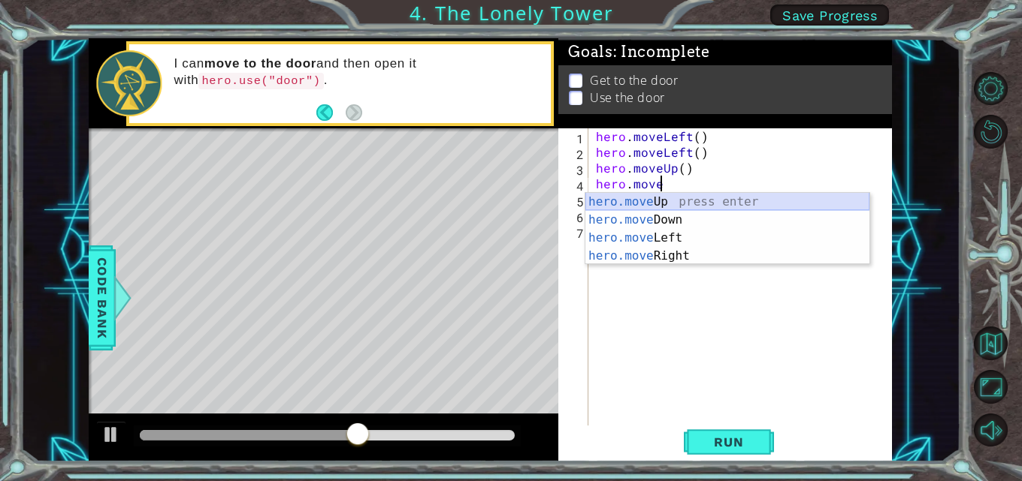
click at [674, 201] on div "hero.move Up press enter hero.move Down press enter hero.move Left press enter …" at bounding box center [727, 247] width 284 height 108
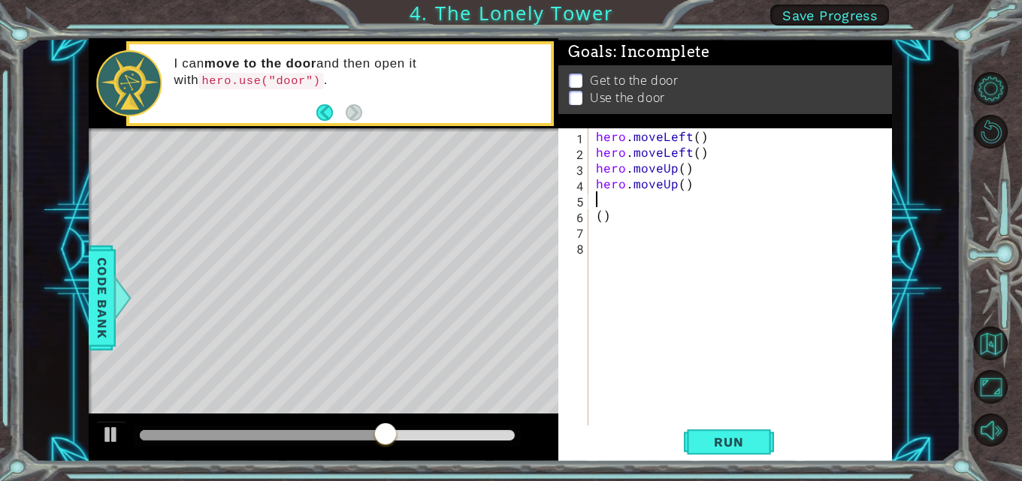
click at [622, 213] on div "hero . moveLeft ( ) hero . moveLeft ( ) hero . moveUp ( ) hero . moveUp ( ) ( )" at bounding box center [744, 293] width 303 height 331
type textarea "("
click at [597, 195] on div "hero . moveLeft ( ) hero . moveLeft ( ) hero . moveUp ( ) hero . moveUp ( )" at bounding box center [744, 293] width 303 height 331
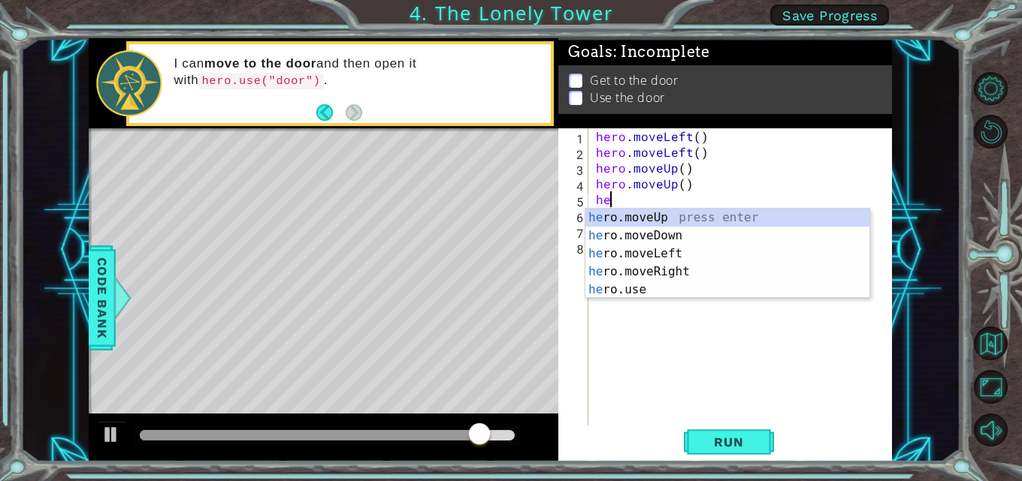
type textarea "her"
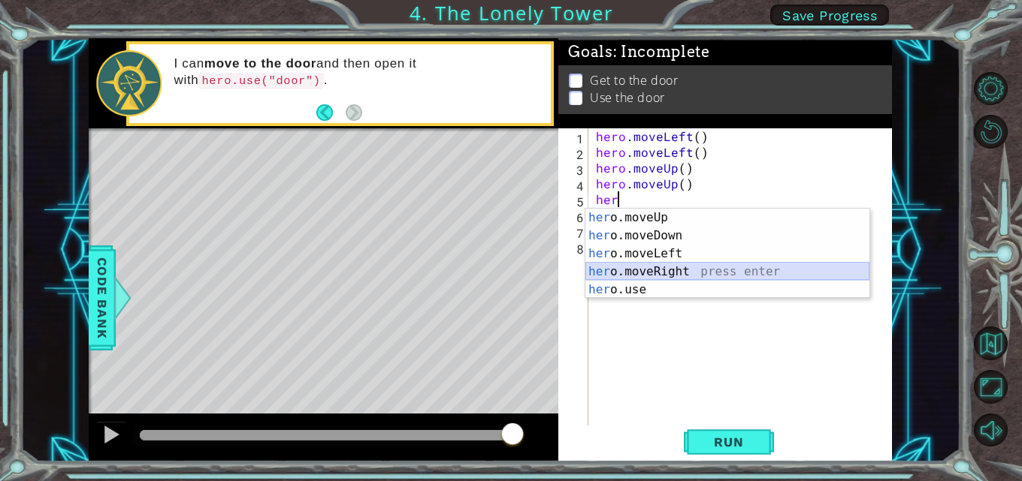
click at [653, 278] on div "her o.moveUp press enter her o.moveDown press enter her o.moveLeft press enter …" at bounding box center [727, 272] width 284 height 126
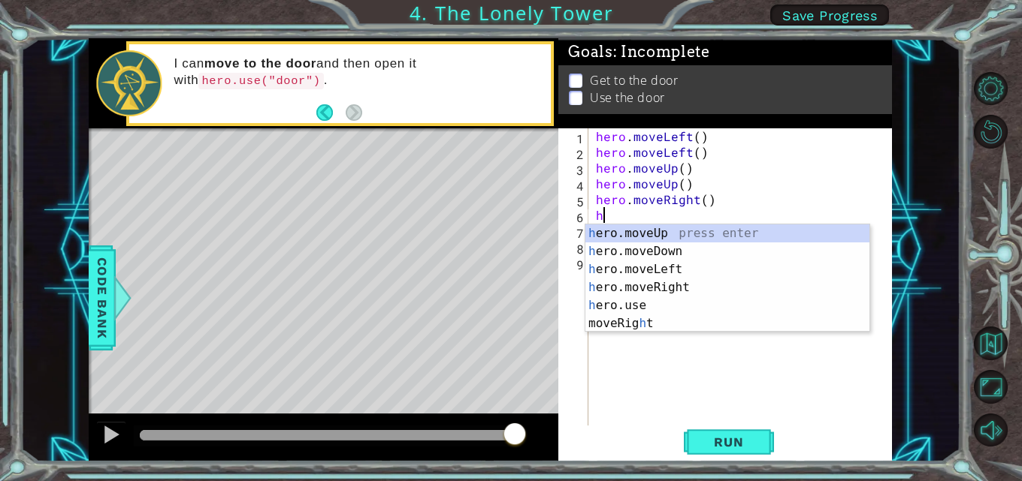
type textarea "her"
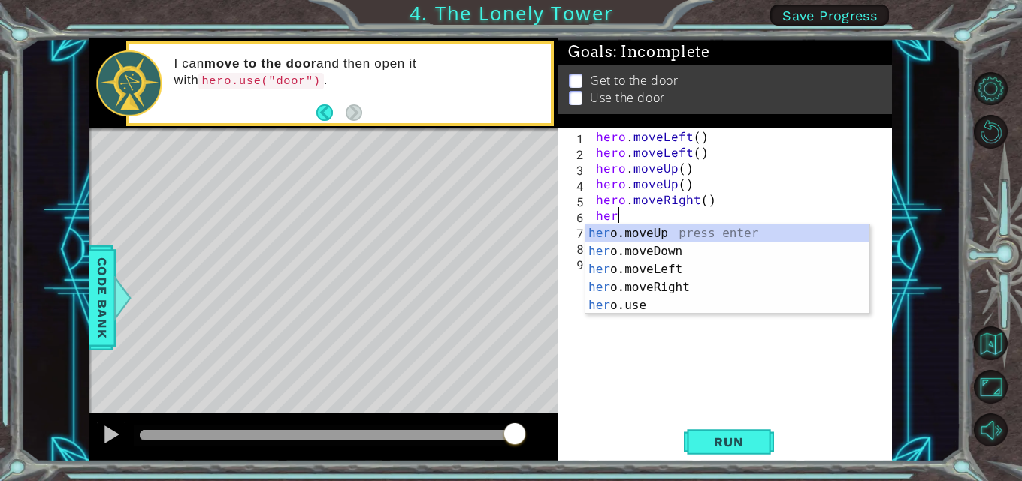
scroll to position [0, 1]
click at [653, 290] on div "her o.moveUp press enter her o.moveDown press enter her o.moveLeft press enter …" at bounding box center [727, 288] width 284 height 126
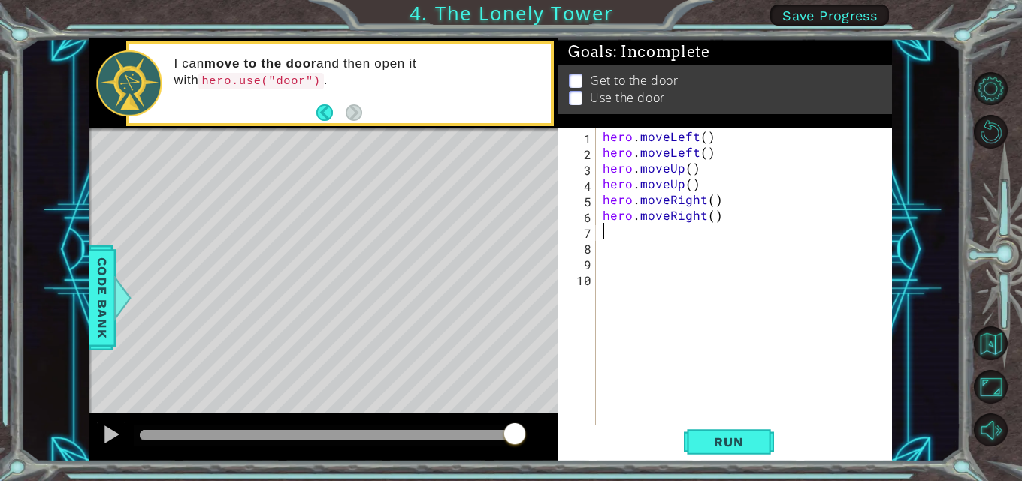
scroll to position [0, 0]
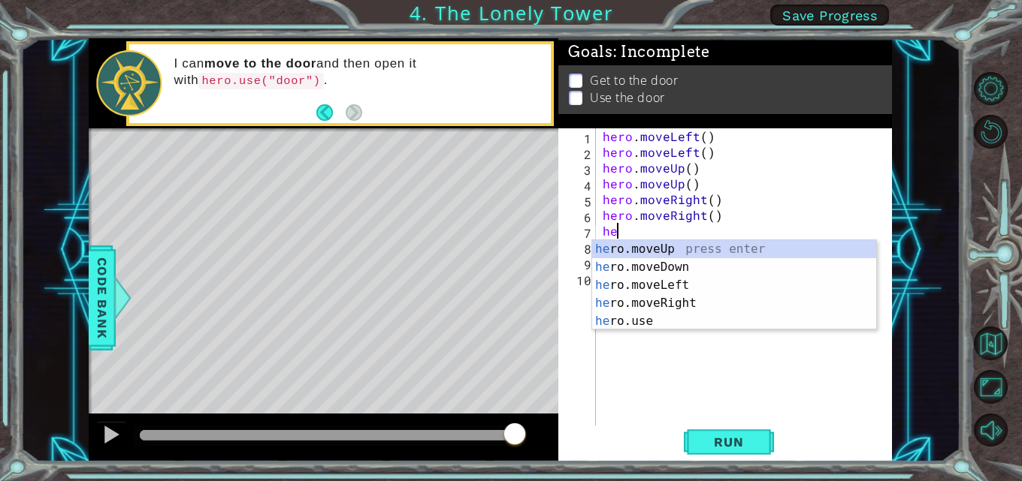
type textarea "her"
click at [655, 292] on div "her o.moveUp press enter her o.moveDown press enter her o.moveLeft press enter …" at bounding box center [734, 303] width 284 height 126
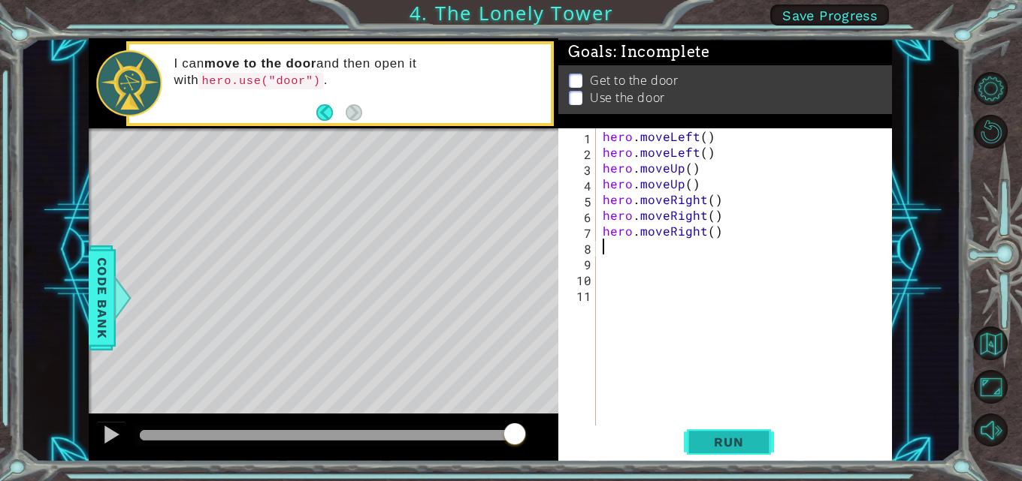
click at [722, 444] on span "Run" at bounding box center [728, 442] width 59 height 15
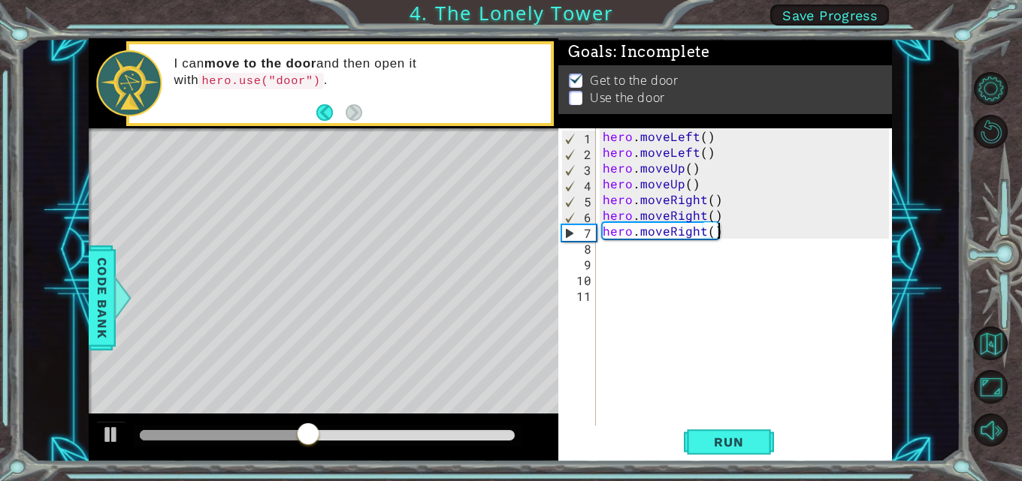
click at [723, 232] on div "hero . moveLeft ( ) hero . moveLeft ( ) hero . moveUp ( ) hero . moveUp ( ) her…" at bounding box center [747, 293] width 297 height 331
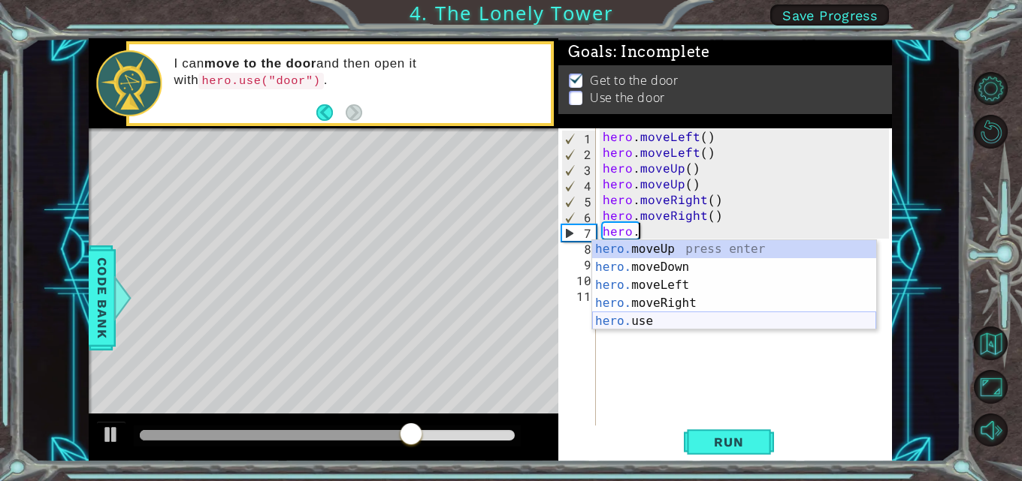
click at [644, 321] on div "hero. moveUp press enter hero. moveDown press enter hero. moveLeft press enter …" at bounding box center [734, 303] width 284 height 126
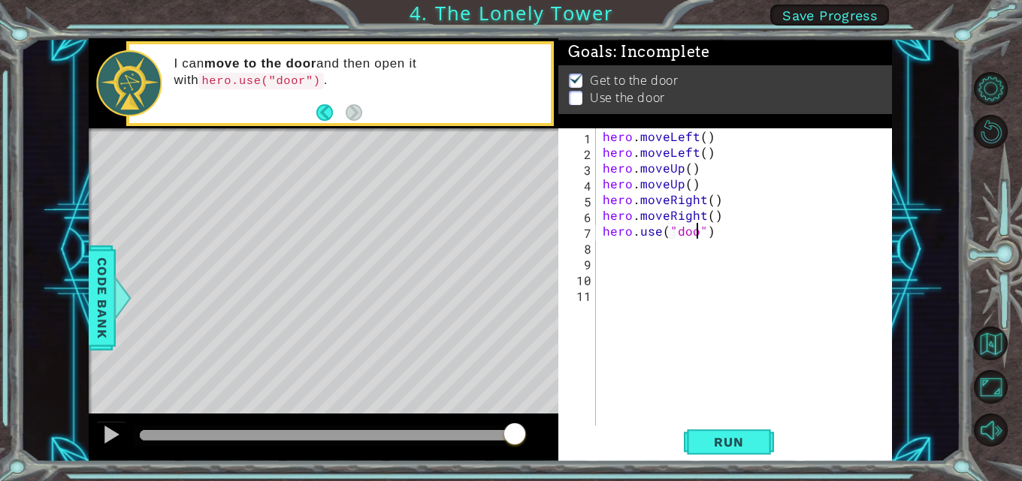
scroll to position [0, 7]
type textarea "hero.use("door")"
click at [753, 447] on span "Run" at bounding box center [728, 442] width 59 height 15
